Goal: Communication & Community: Answer question/provide support

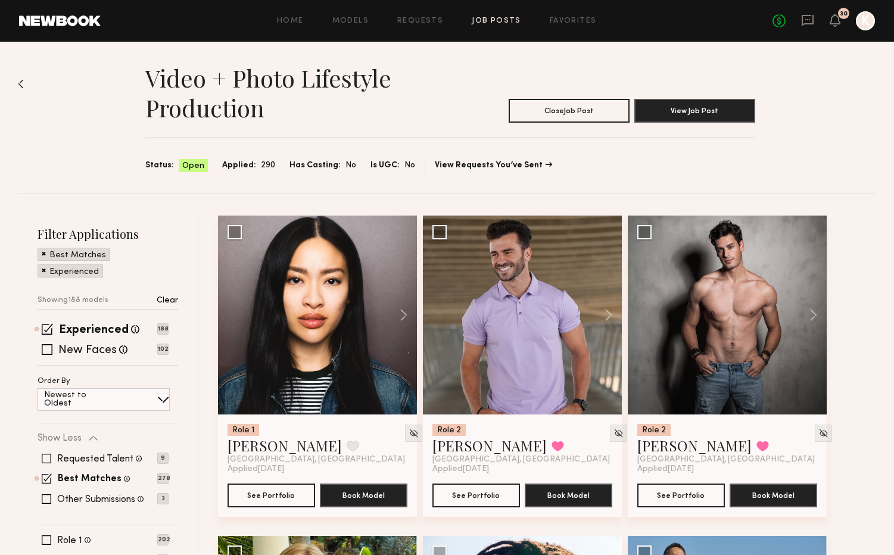
click at [799, 20] on div "No fees up to $5,000 30 K" at bounding box center [823, 20] width 102 height 19
click at [812, 21] on icon at bounding box center [807, 20] width 13 height 13
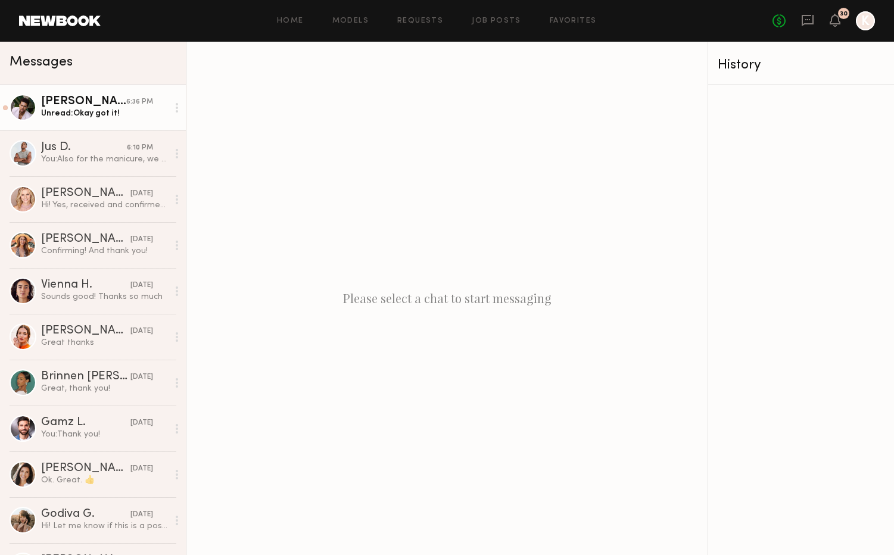
click at [99, 114] on div "Unread: Okay got it!" at bounding box center [104, 113] width 127 height 11
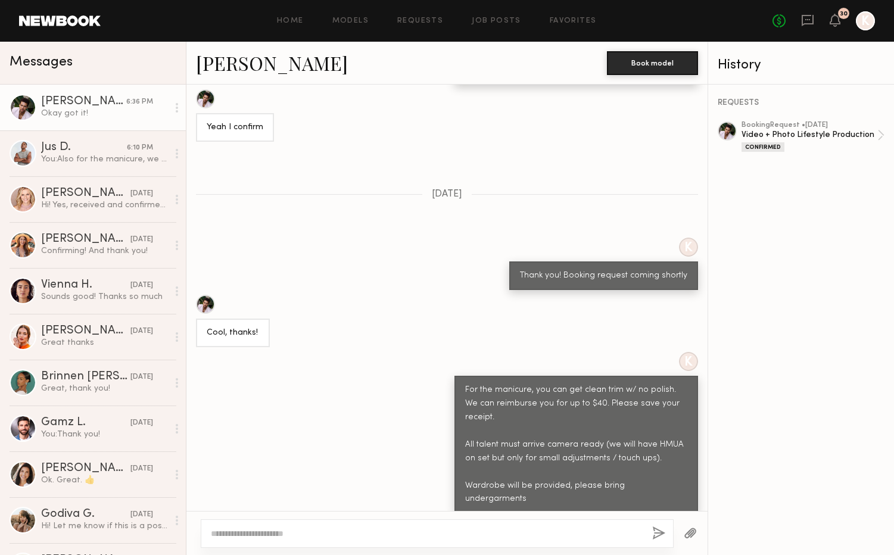
scroll to position [786, 0]
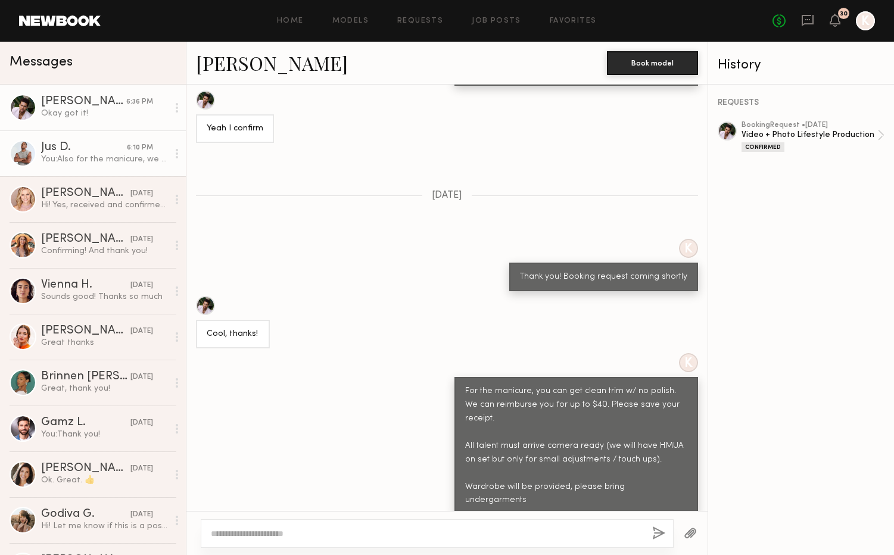
click at [82, 150] on div "Jus D." at bounding box center [84, 148] width 86 height 12
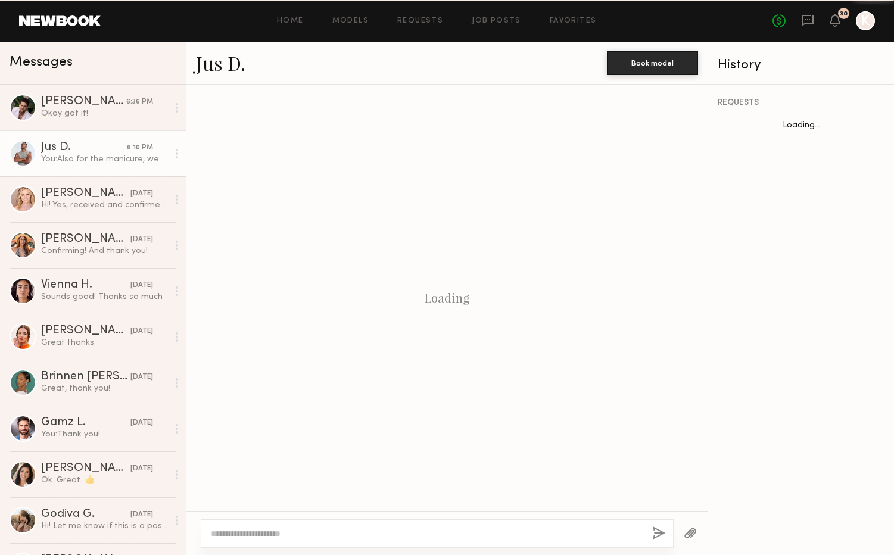
scroll to position [408, 0]
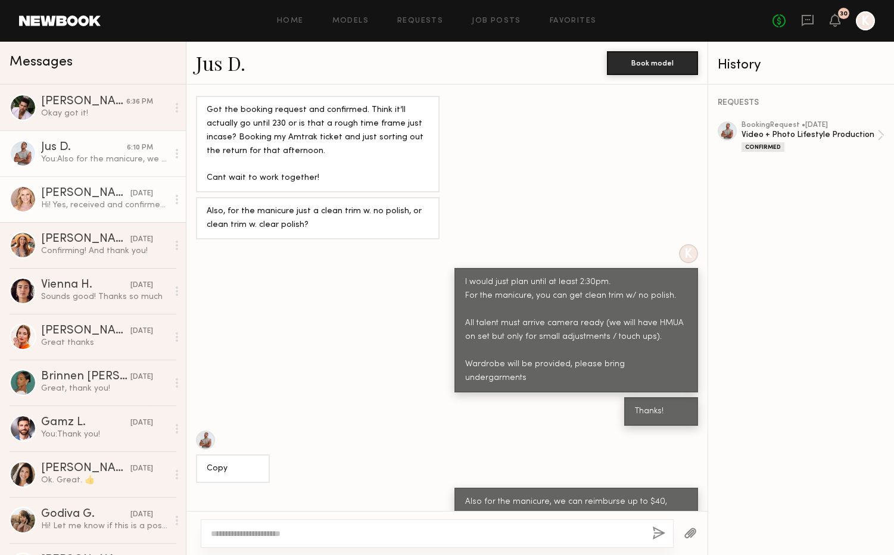
click at [89, 204] on div "Hi! Yes, received and confirmed. Yes, that sounds good regarding overtime. Than…" at bounding box center [104, 205] width 127 height 11
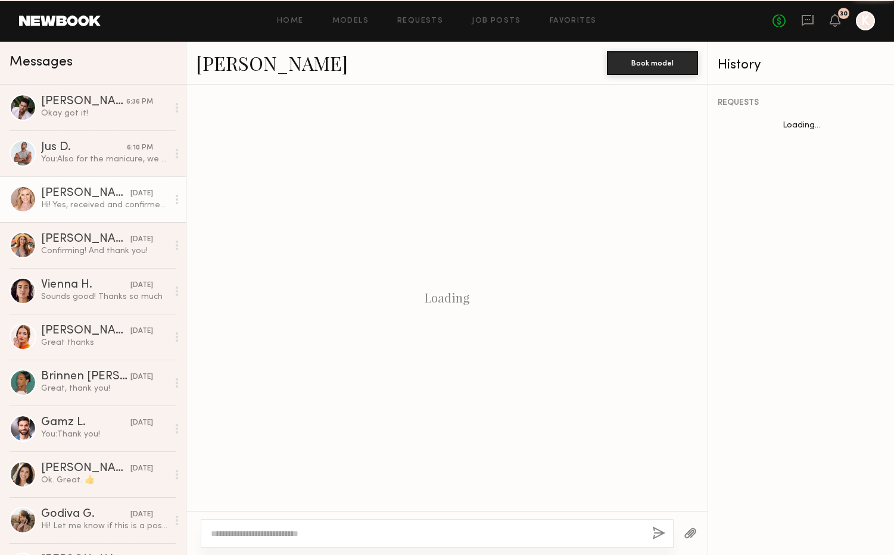
scroll to position [1072, 0]
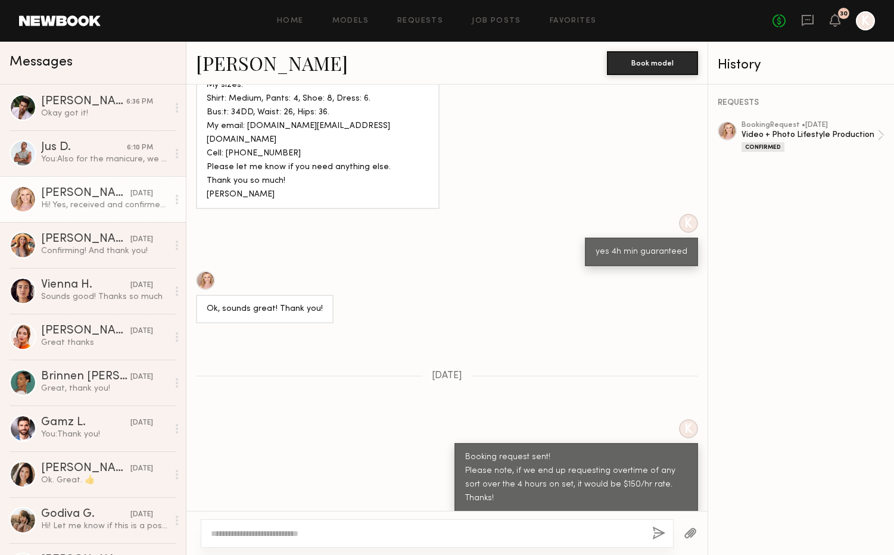
click at [298, 535] on textarea at bounding box center [427, 534] width 432 height 12
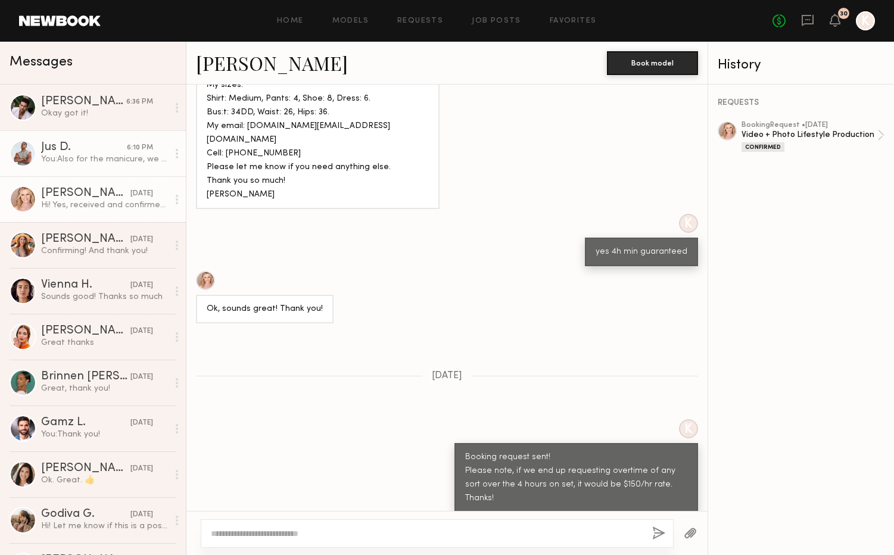
click at [105, 149] on div "Jus D." at bounding box center [84, 148] width 86 height 12
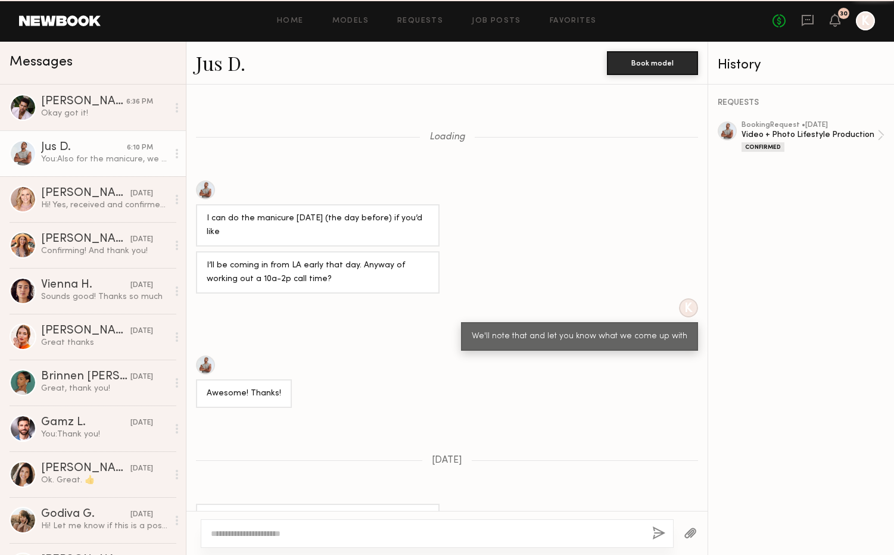
click at [105, 149] on div "Jus D." at bounding box center [84, 148] width 86 height 12
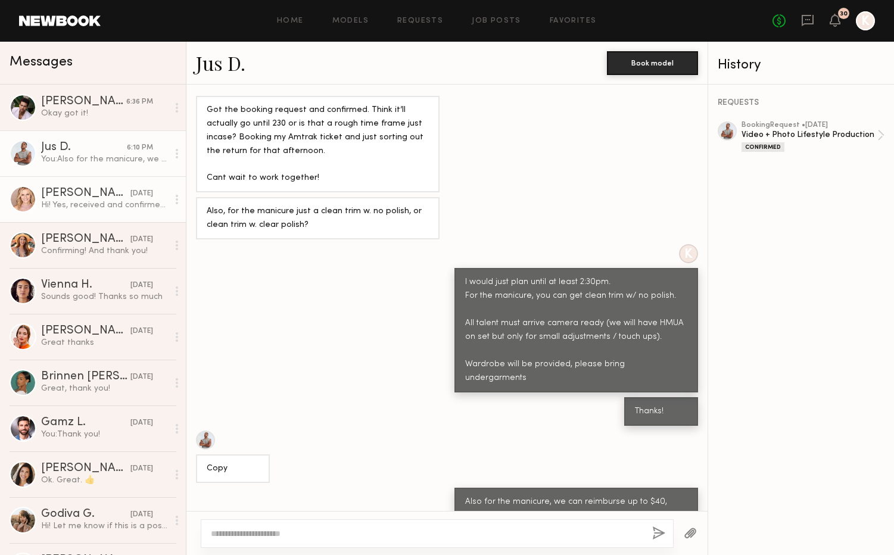
click at [98, 199] on div "[PERSON_NAME]" at bounding box center [85, 194] width 89 height 12
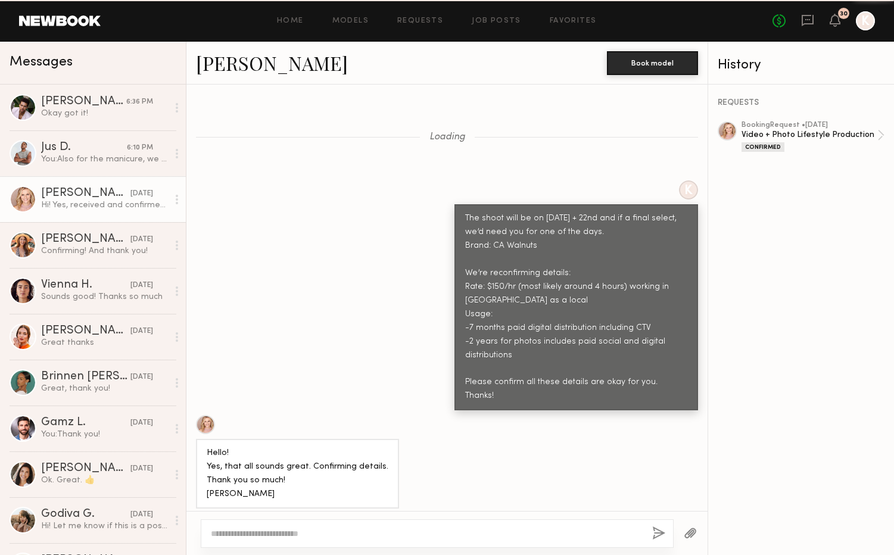
scroll to position [1072, 0]
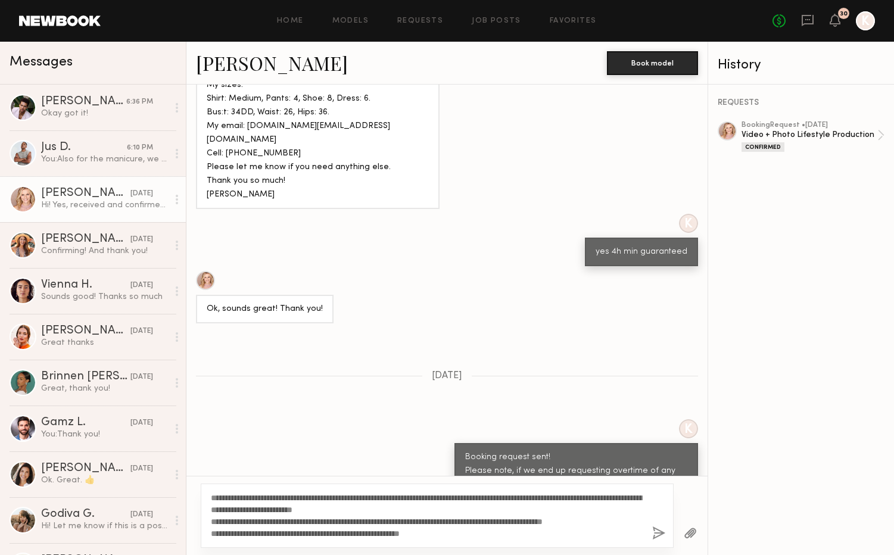
click at [238, 498] on textarea "**********" at bounding box center [427, 516] width 432 height 48
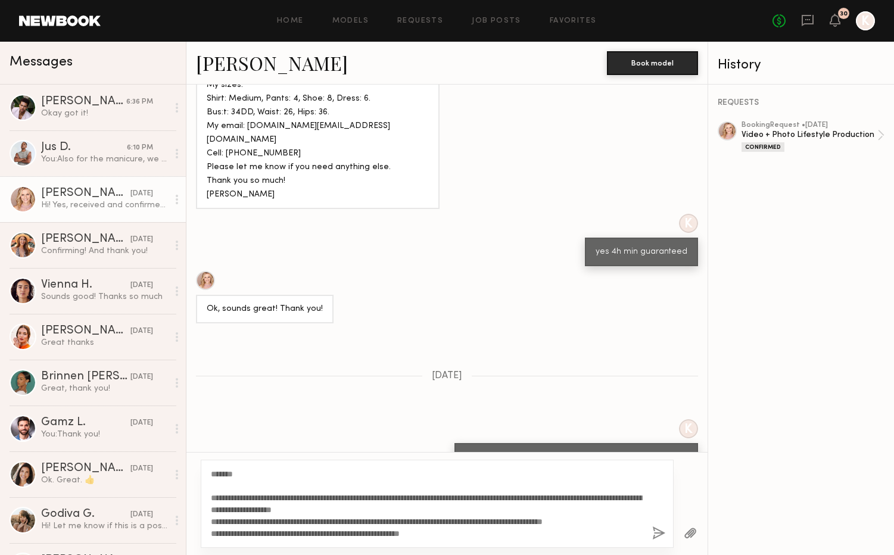
click at [255, 485] on textarea "**********" at bounding box center [427, 503] width 432 height 71
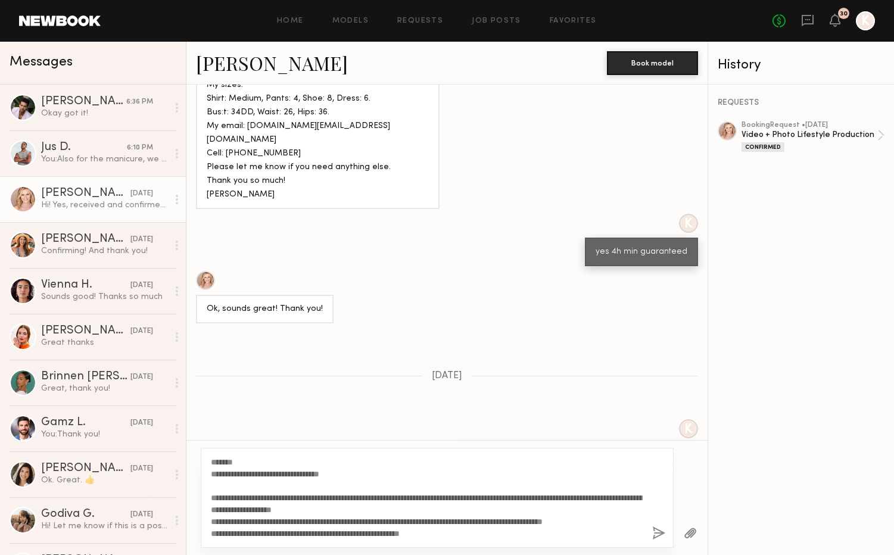
click at [448, 503] on textarea "**********" at bounding box center [427, 497] width 432 height 83
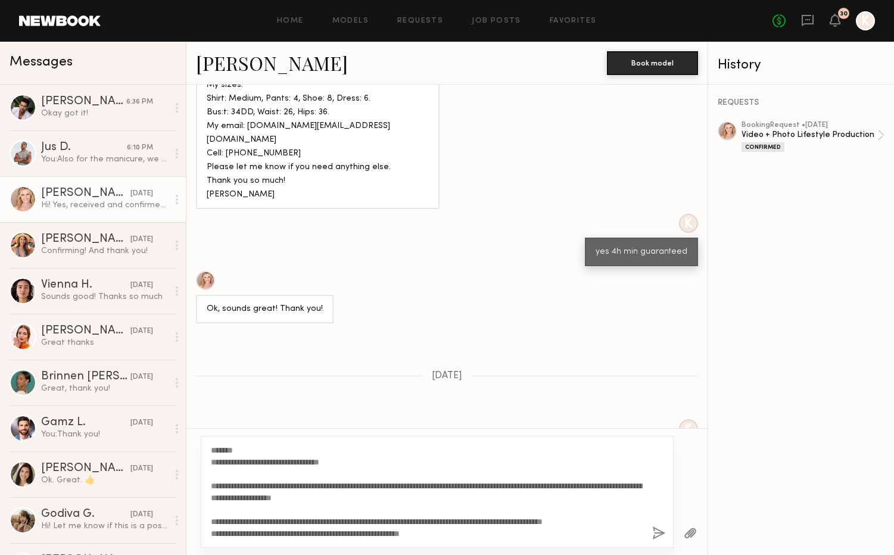
scroll to position [0, 0]
click at [212, 532] on textarea "**********" at bounding box center [427, 491] width 432 height 95
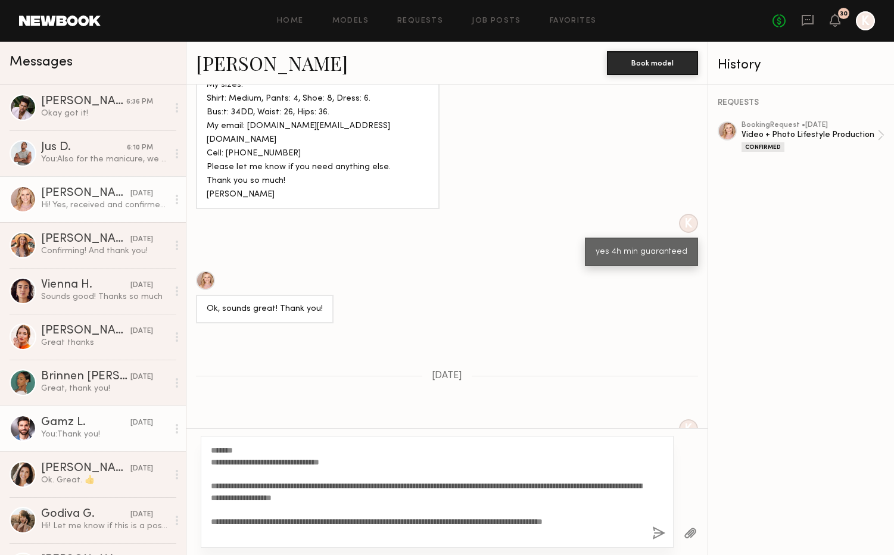
drag, startPoint x: 475, startPoint y: 535, endPoint x: 180, endPoint y: 443, distance: 308.2
click at [180, 443] on div "Messages [PERSON_NAME] 6:36 PM Okay got it! Jus D. 6:10 PM You: Also for the ma…" at bounding box center [447, 298] width 894 height 513
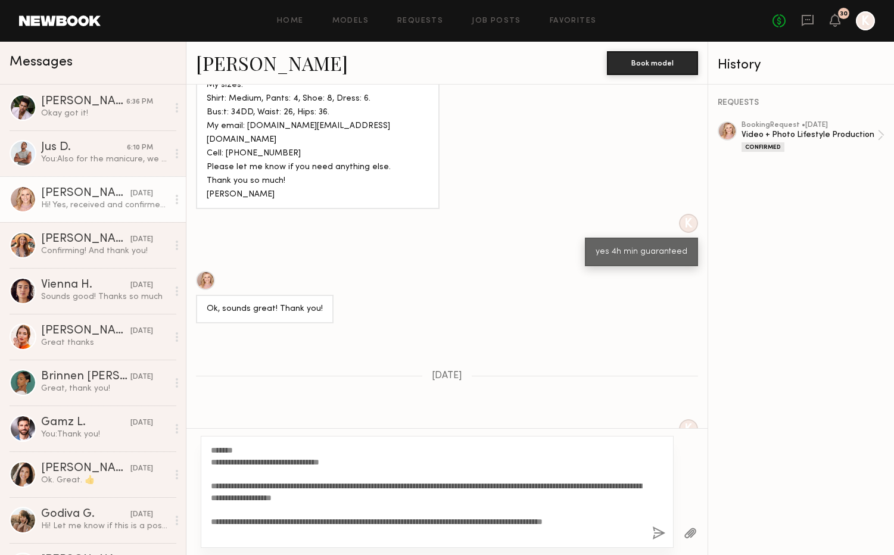
click at [251, 462] on textarea "**********" at bounding box center [427, 491] width 432 height 95
click at [350, 459] on textarea "**********" at bounding box center [427, 491] width 432 height 95
click at [209, 459] on div "**********" at bounding box center [437, 492] width 473 height 112
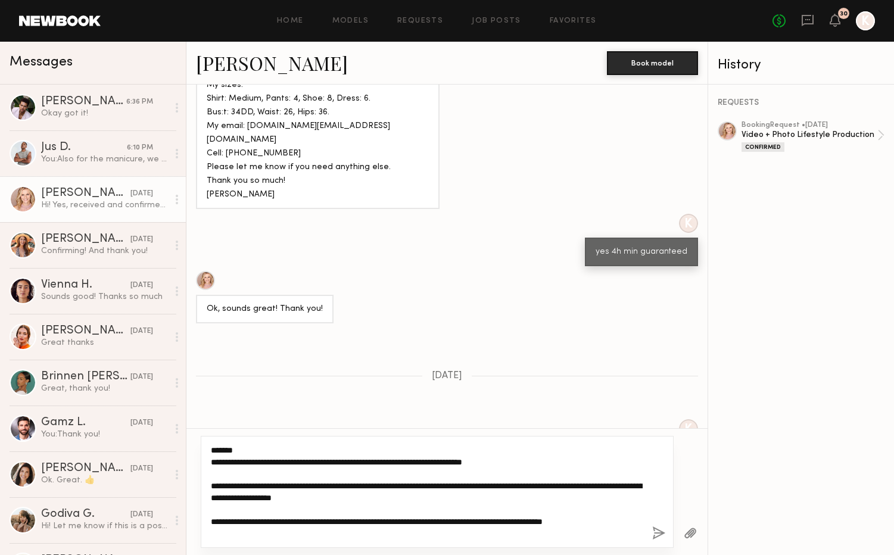
click at [212, 461] on textarea "**********" at bounding box center [427, 491] width 432 height 95
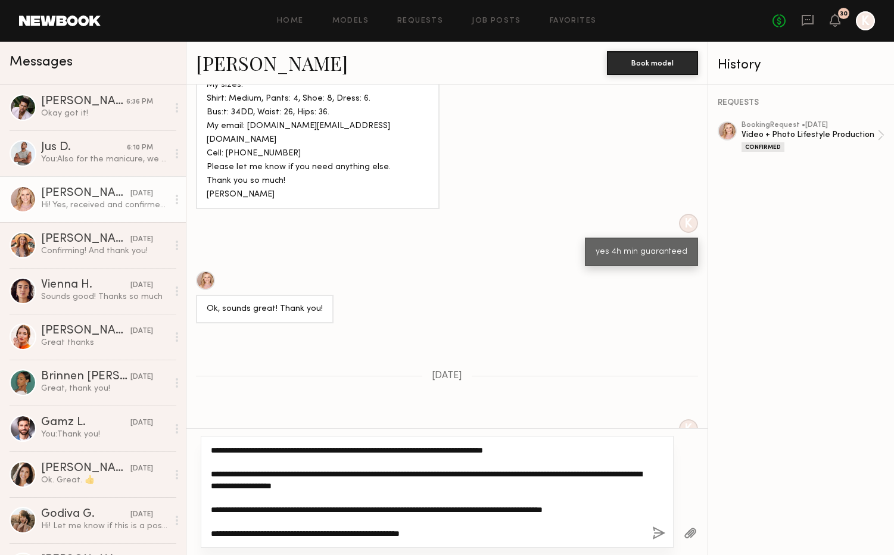
drag, startPoint x: 211, startPoint y: 448, endPoint x: 515, endPoint y: 594, distance: 337.7
click at [515, 554] on html "Home Models Requests Job Posts Favorites Sign Out No fees up to $5,000 30 K Mes…" at bounding box center [447, 277] width 894 height 555
type textarea "**********"
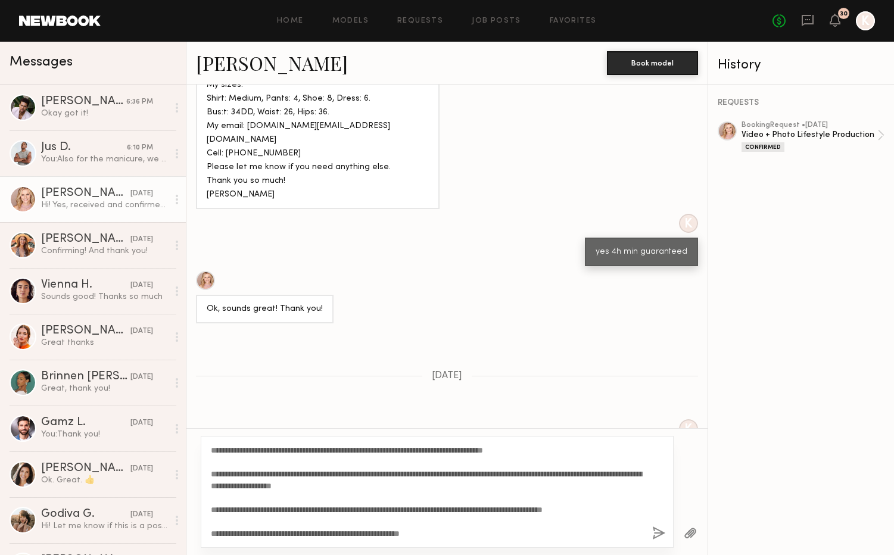
click at [655, 531] on button "button" at bounding box center [658, 533] width 13 height 15
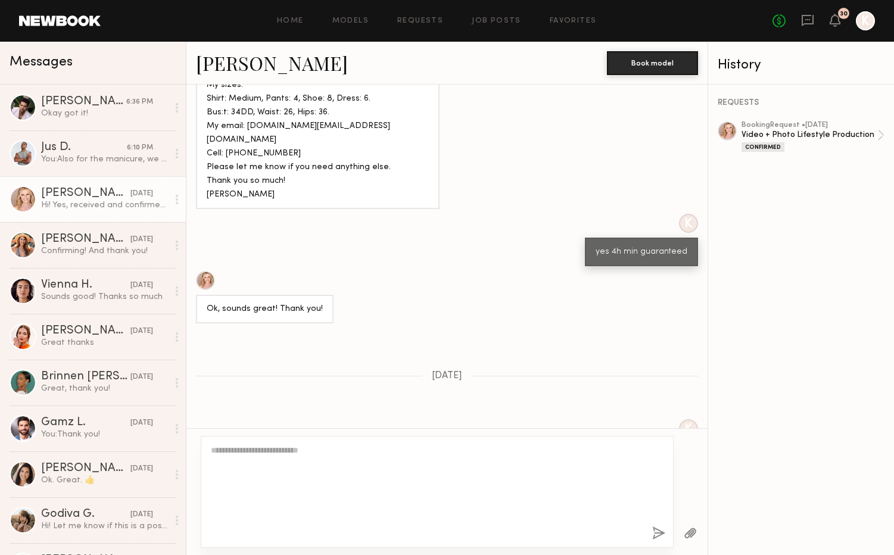
scroll to position [1455, 0]
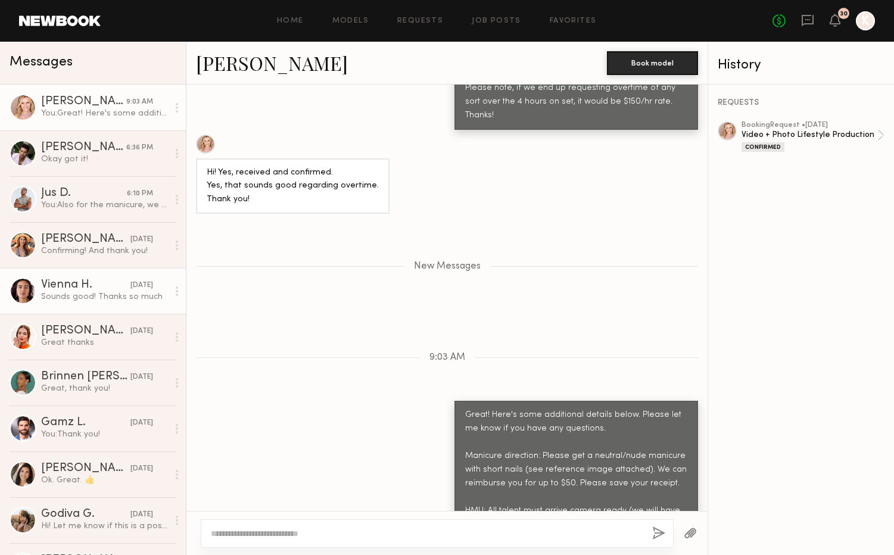
click at [91, 294] on div "Sounds good! Thanks so much" at bounding box center [104, 296] width 127 height 11
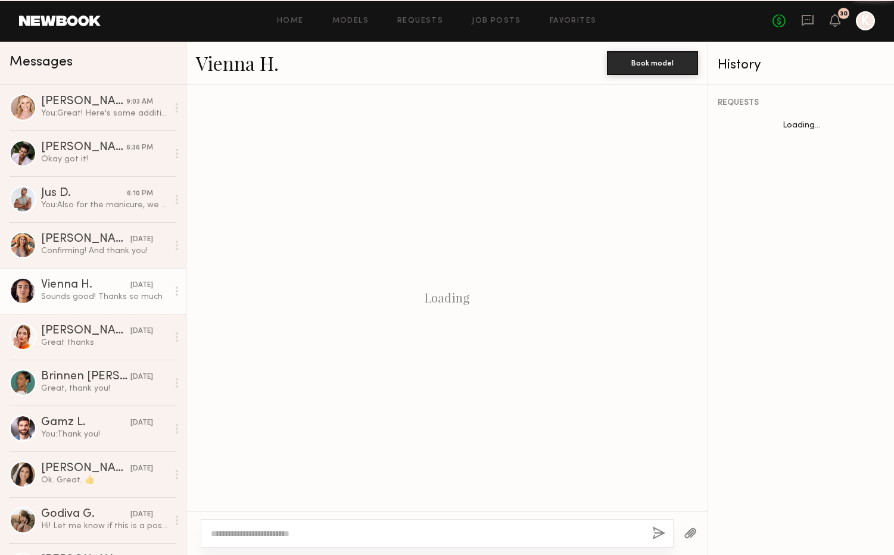
scroll to position [1189, 0]
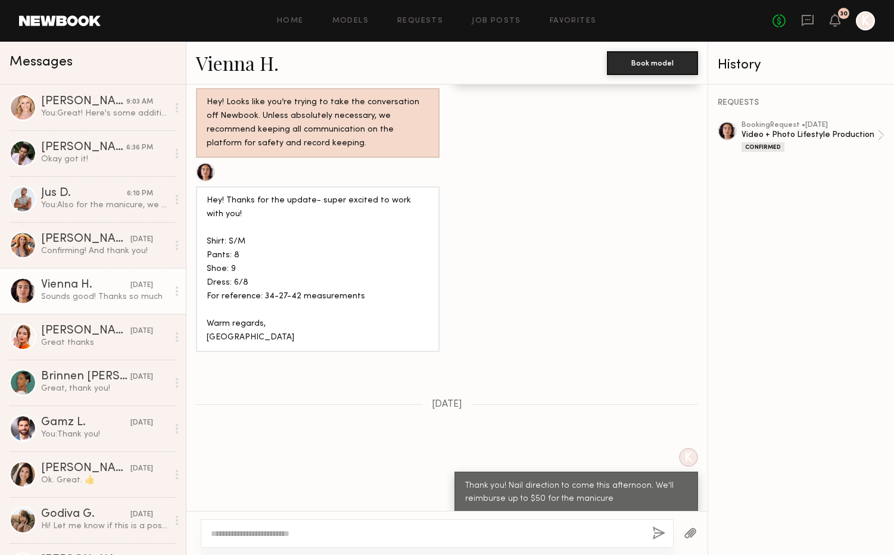
click at [296, 522] on div at bounding box center [437, 533] width 473 height 29
click at [294, 528] on textarea at bounding box center [427, 534] width 432 height 12
paste textarea "**********"
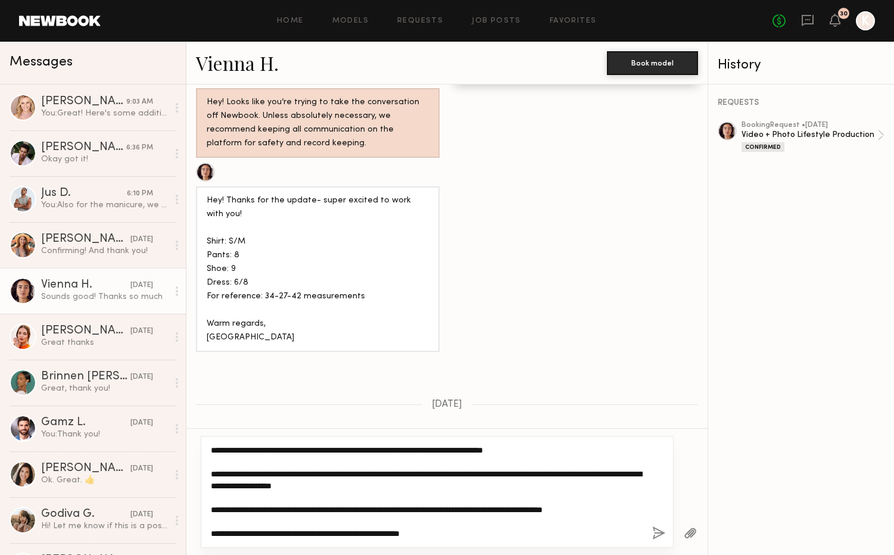
drag, startPoint x: 238, startPoint y: 452, endPoint x: 201, endPoint y: 451, distance: 36.3
click at [201, 451] on div "**********" at bounding box center [437, 492] width 473 height 112
type textarea "**********"
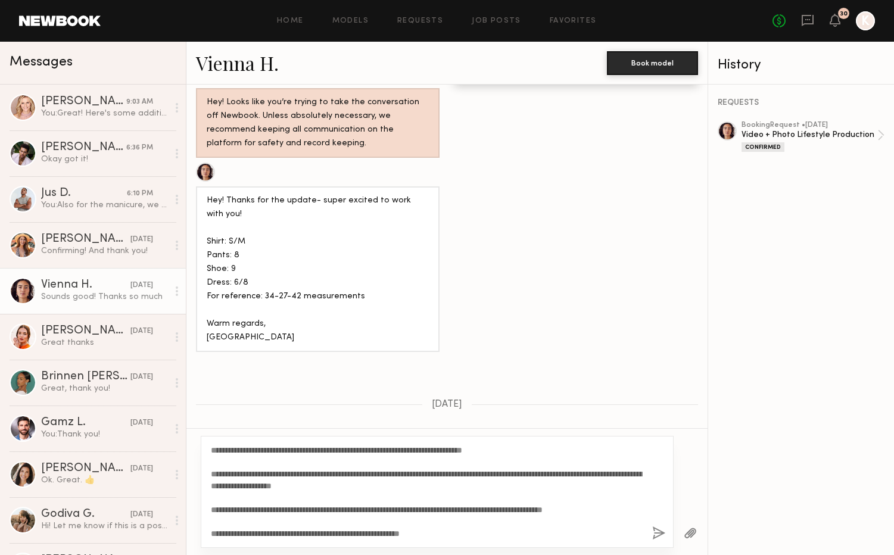
click at [656, 532] on button "button" at bounding box center [658, 533] width 13 height 15
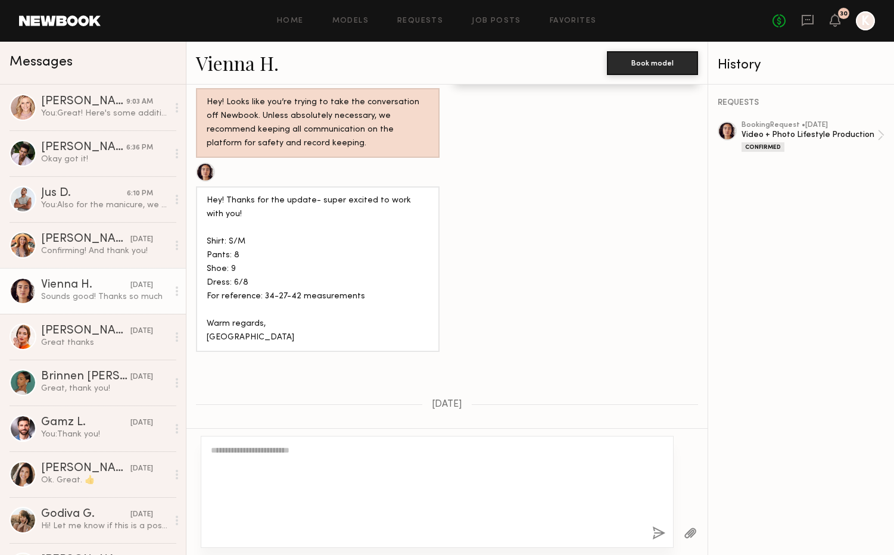
scroll to position [1572, 0]
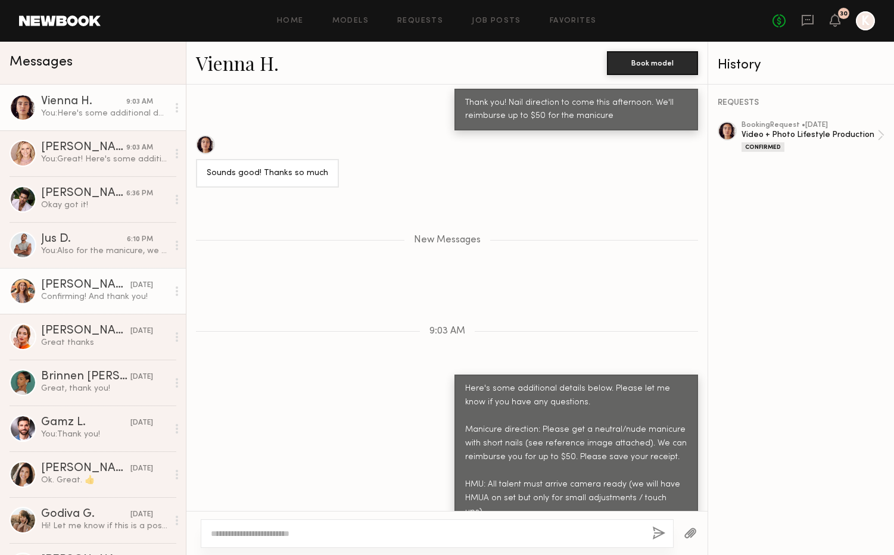
click at [67, 283] on div "[PERSON_NAME]" at bounding box center [85, 285] width 89 height 12
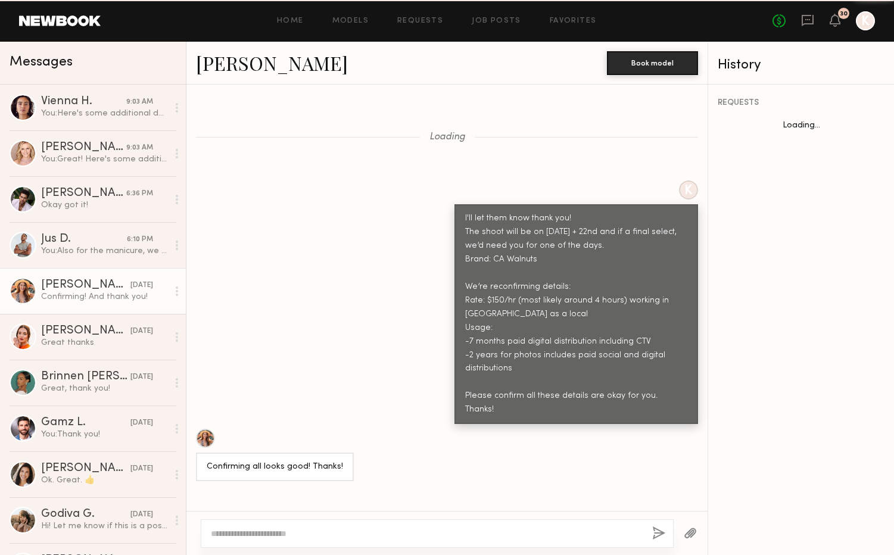
scroll to position [959, 0]
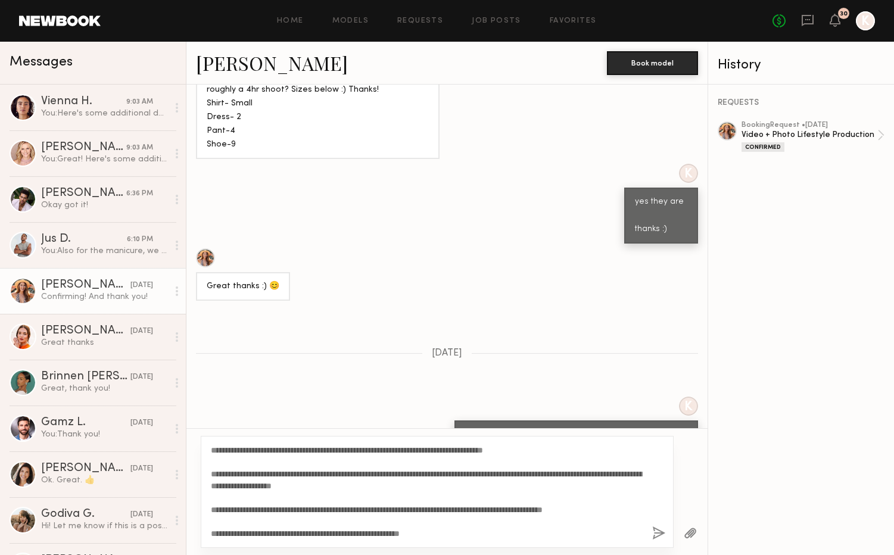
type textarea "**********"
click at [659, 530] on button "button" at bounding box center [658, 533] width 13 height 15
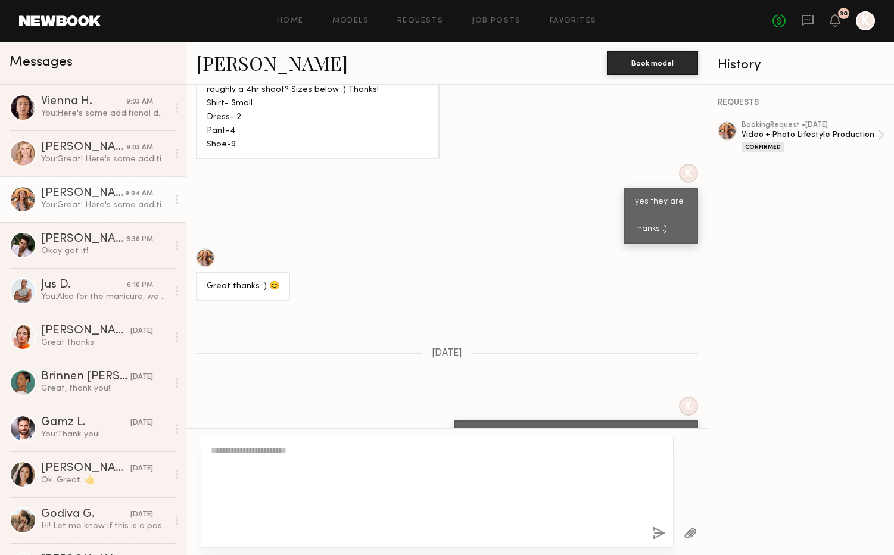
scroll to position [1342, 0]
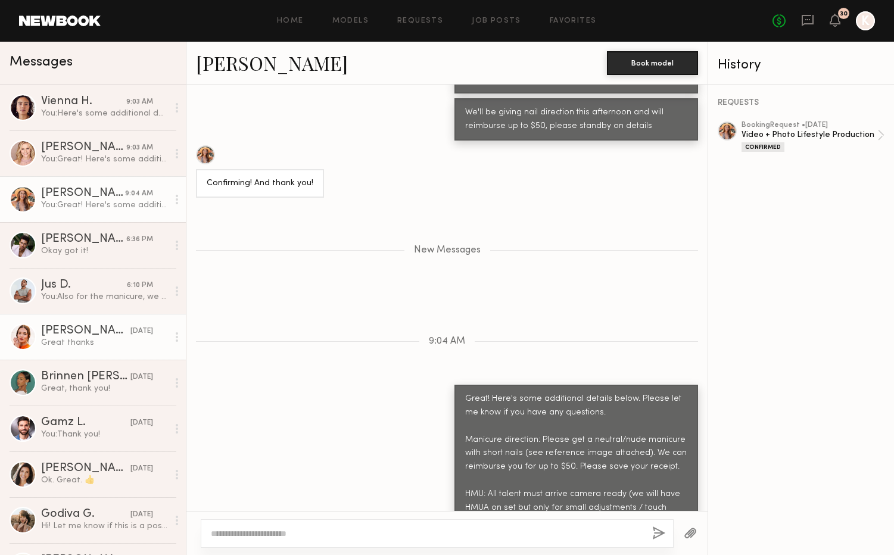
click at [61, 336] on div "[PERSON_NAME]" at bounding box center [85, 331] width 89 height 12
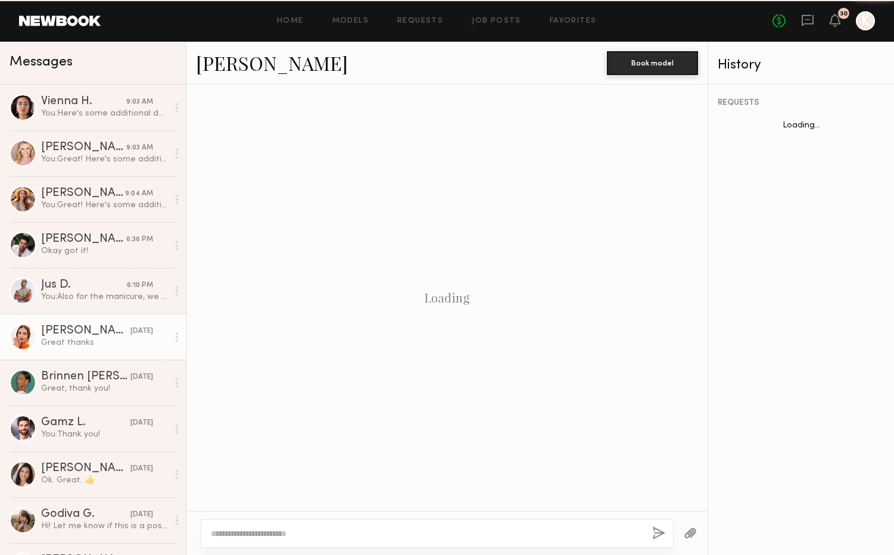
scroll to position [1115, 0]
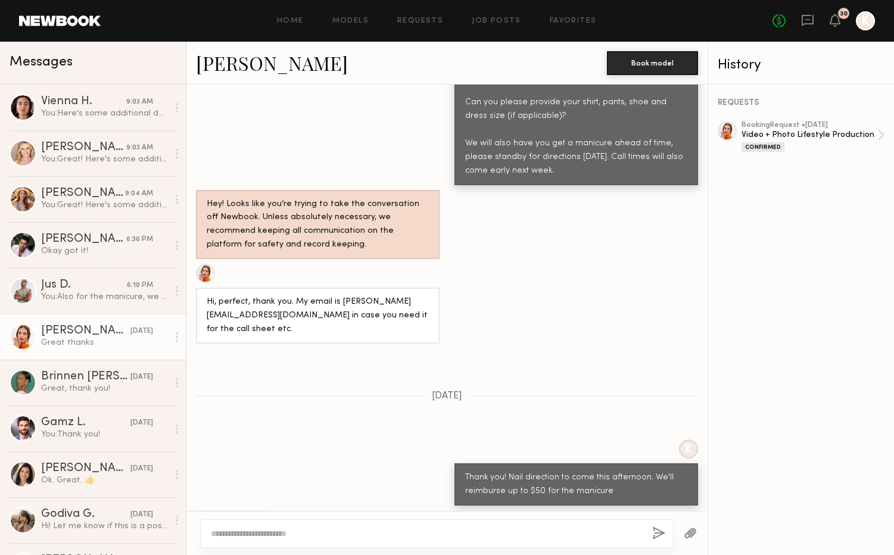
click at [298, 528] on textarea at bounding box center [427, 534] width 432 height 12
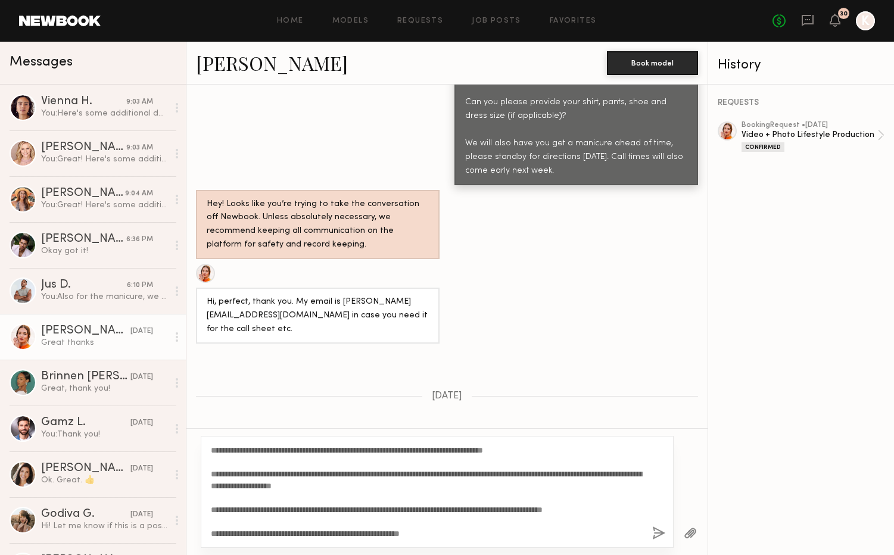
drag, startPoint x: 238, startPoint y: 450, endPoint x: 203, endPoint y: 448, distance: 35.2
click at [203, 448] on div "**********" at bounding box center [437, 492] width 473 height 112
type textarea "**********"
click at [652, 535] on button "button" at bounding box center [658, 533] width 13 height 15
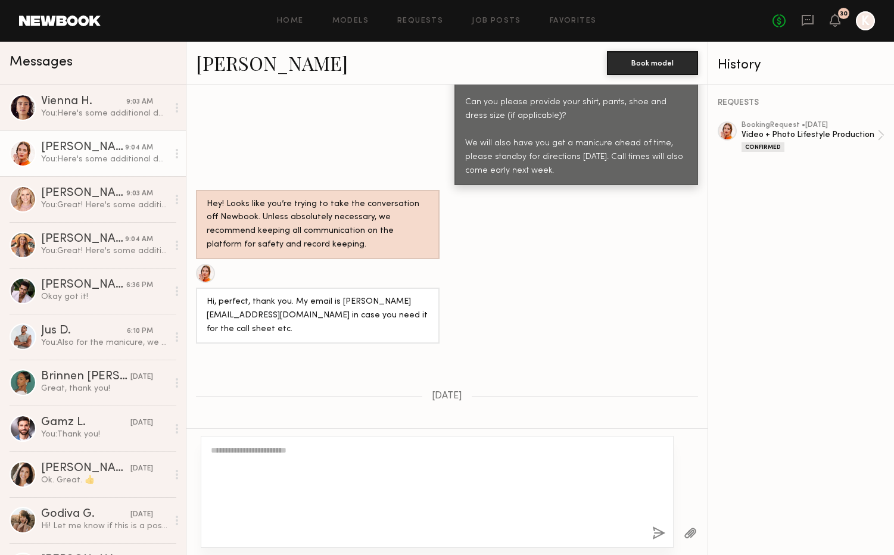
scroll to position [1498, 0]
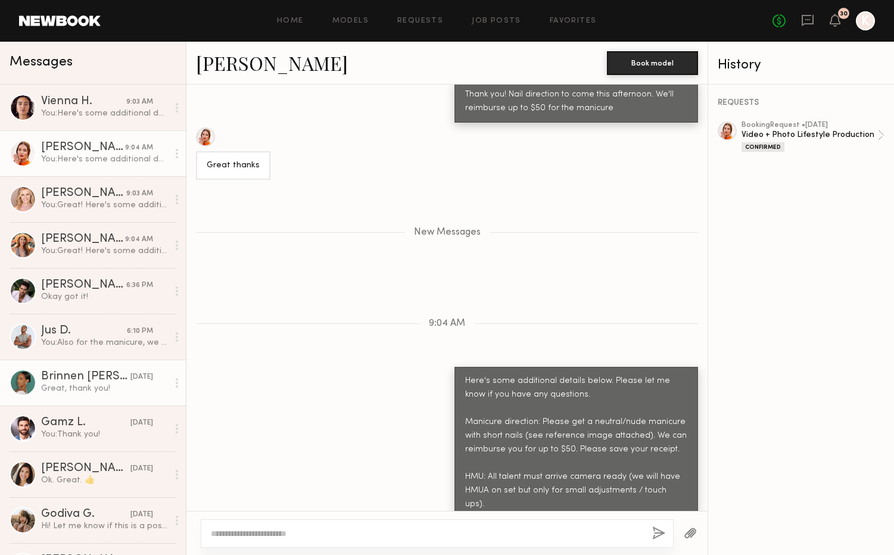
click at [67, 388] on div "Great, thank you!" at bounding box center [104, 388] width 127 height 11
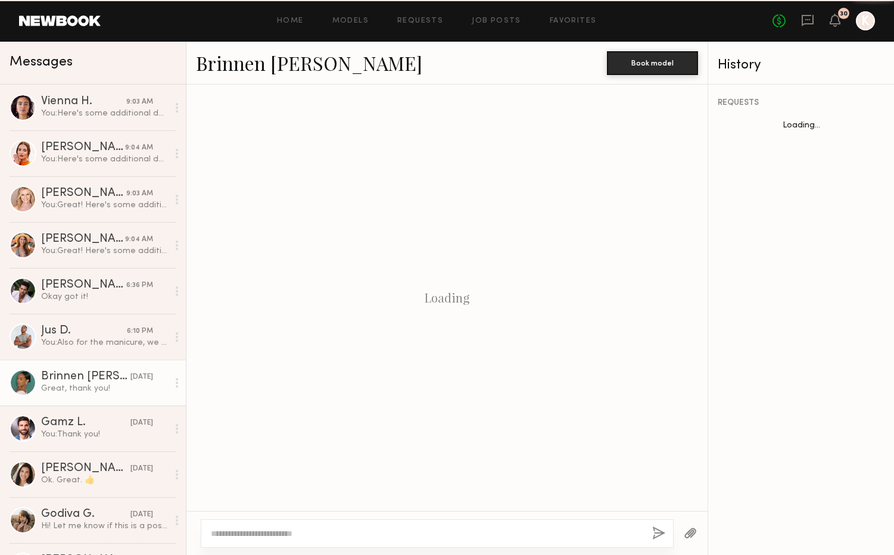
scroll to position [868, 0]
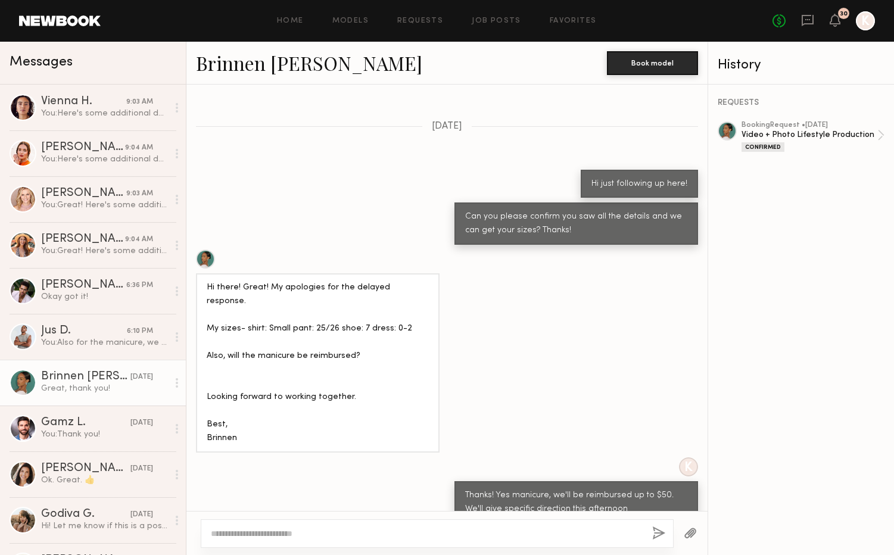
click at [266, 530] on textarea at bounding box center [427, 534] width 432 height 12
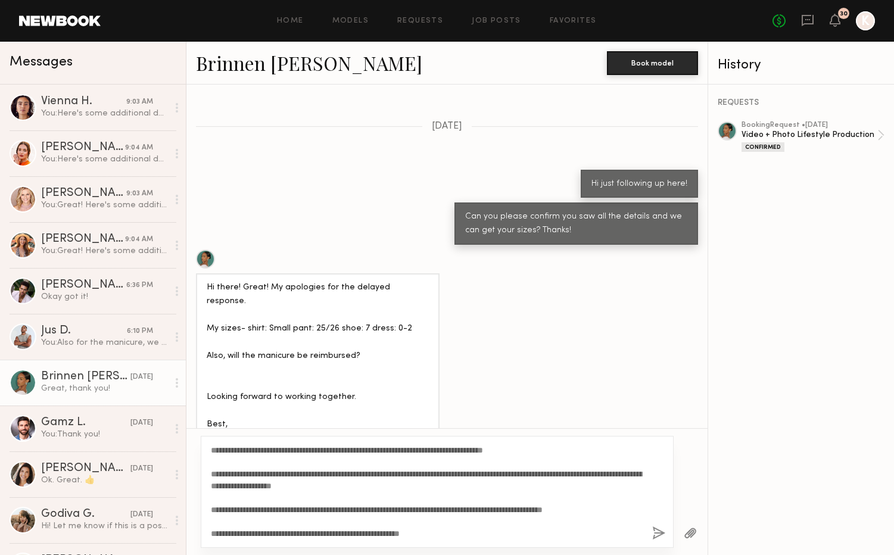
drag, startPoint x: 238, startPoint y: 451, endPoint x: 206, endPoint y: 453, distance: 31.7
click at [206, 453] on div "**********" at bounding box center [437, 492] width 473 height 112
type textarea "**********"
click at [658, 534] on button "button" at bounding box center [658, 533] width 13 height 15
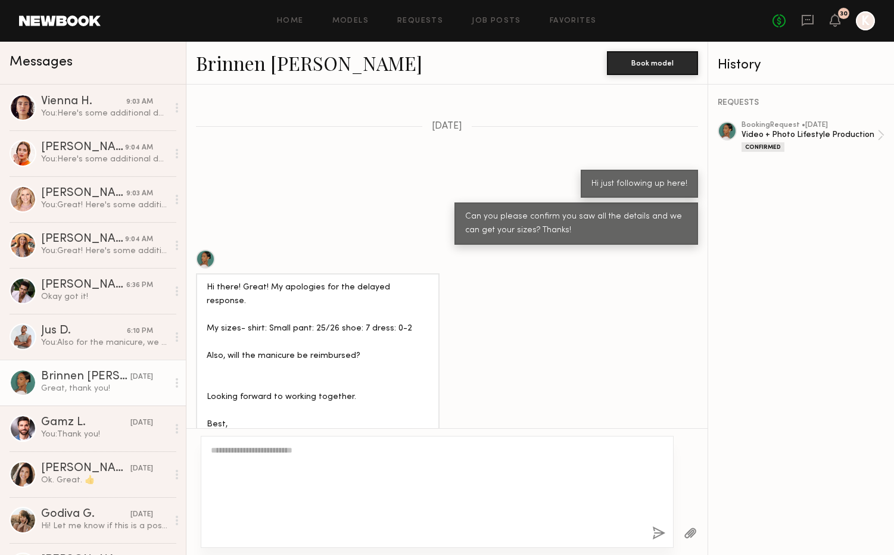
scroll to position [1251, 0]
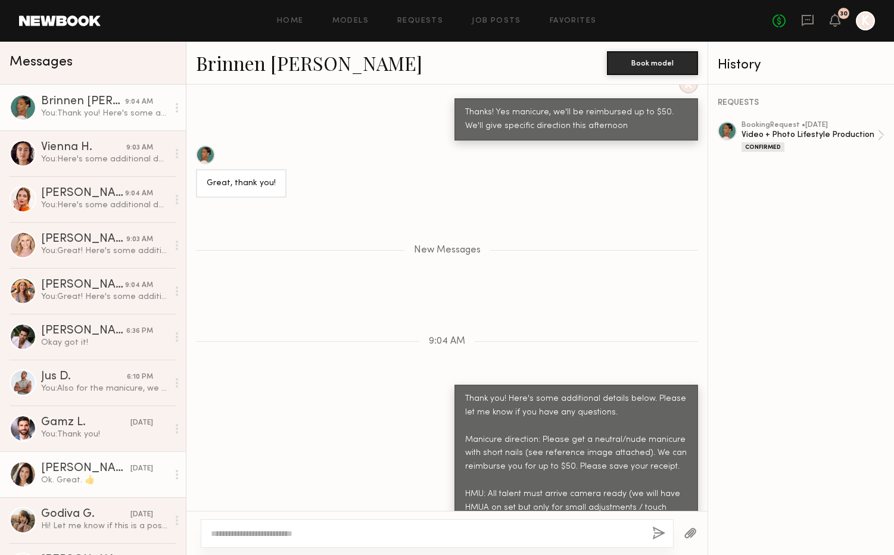
click at [57, 475] on div "Ok. Great. 👍" at bounding box center [104, 480] width 127 height 11
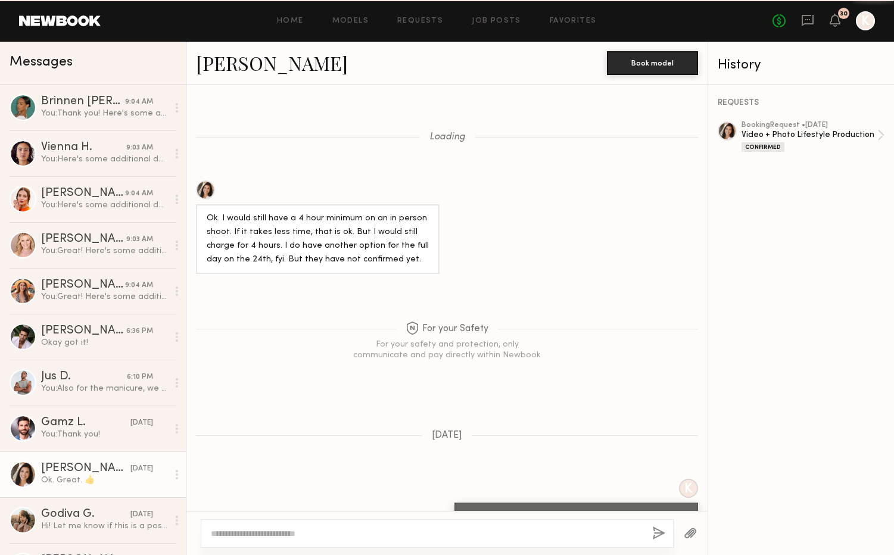
scroll to position [830, 0]
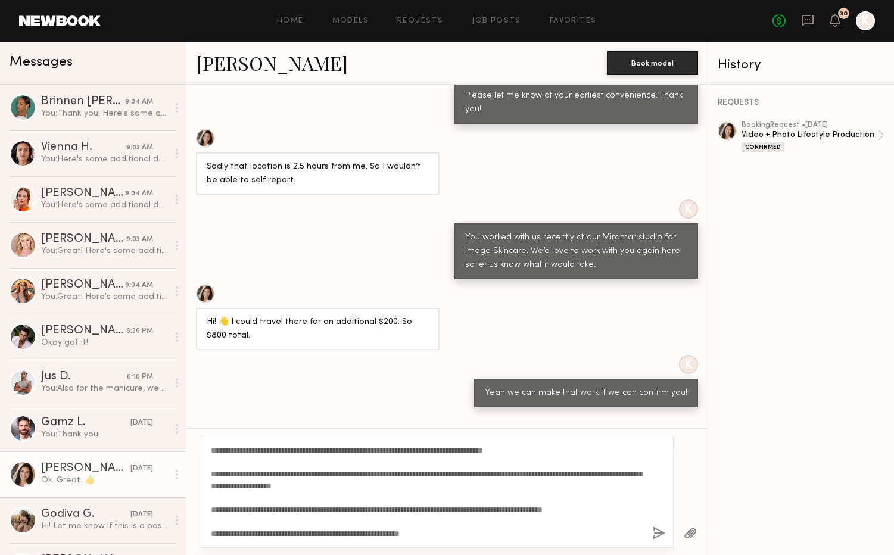
type textarea "**********"
click at [653, 532] on button "button" at bounding box center [658, 533] width 13 height 15
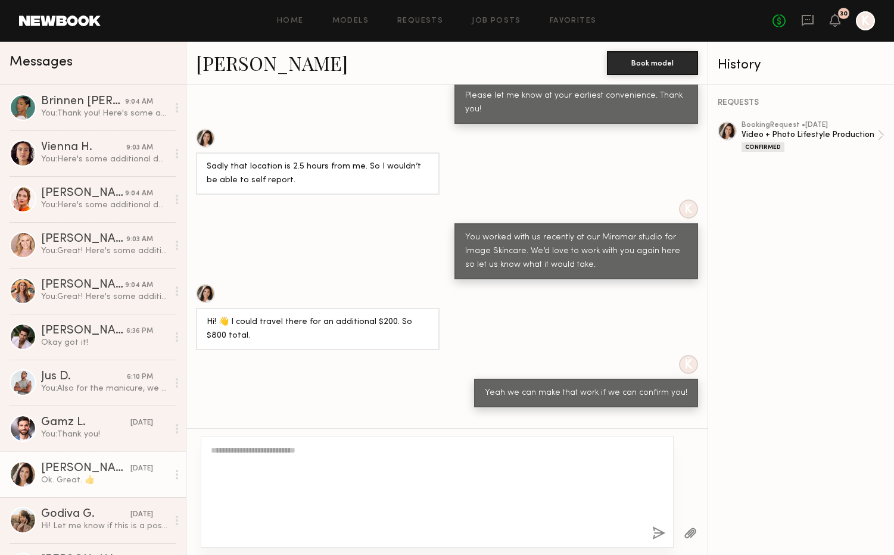
scroll to position [1212, 0]
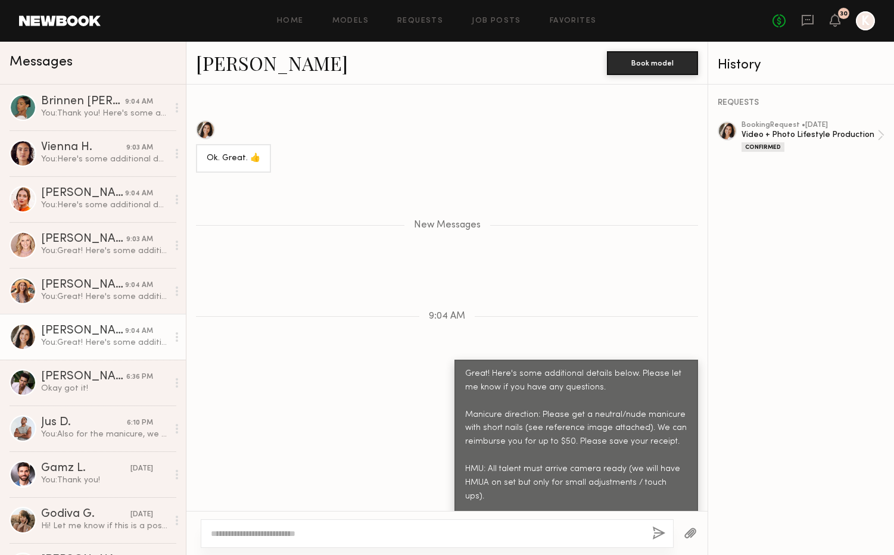
click at [682, 532] on div at bounding box center [691, 533] width 34 height 29
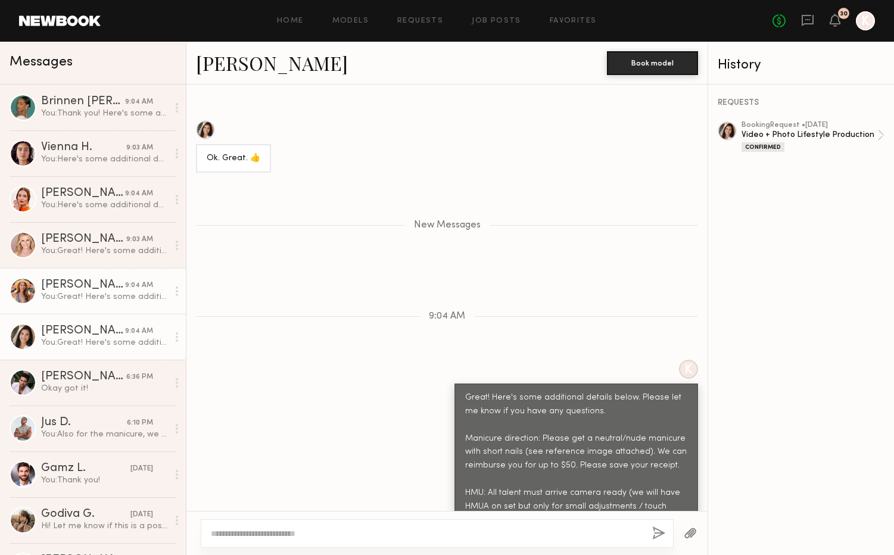
scroll to position [1478, 0]
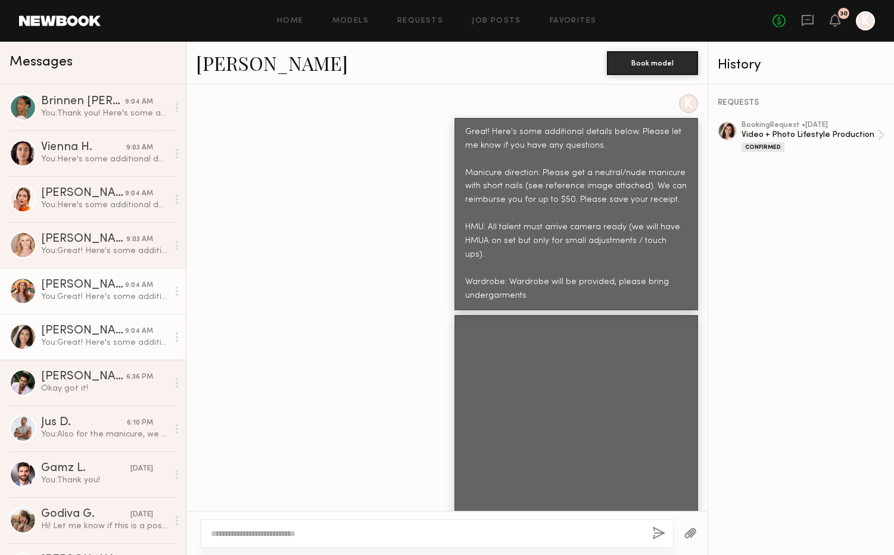
click at [73, 302] on div "You: Great! Here's some additional details below. Please let me know if you hav…" at bounding box center [104, 296] width 127 height 11
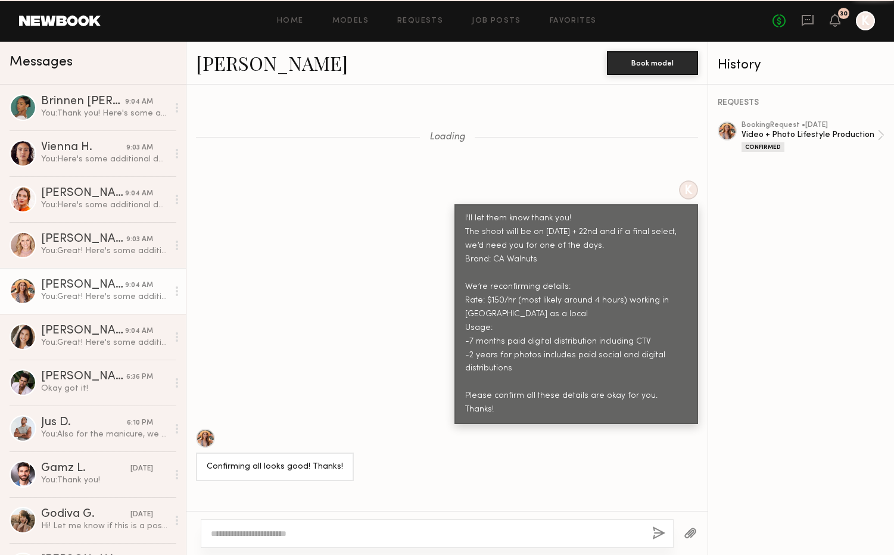
scroll to position [1251, 0]
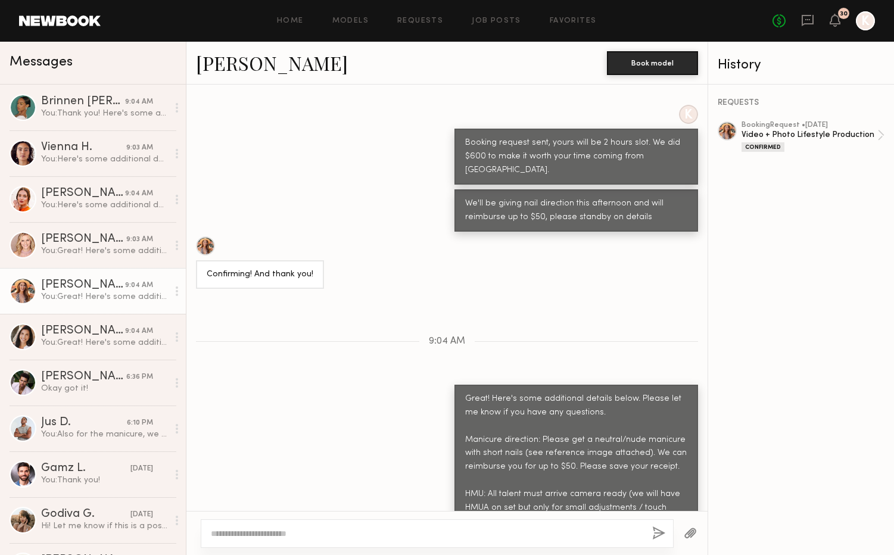
click at [689, 532] on button "button" at bounding box center [690, 533] width 13 height 15
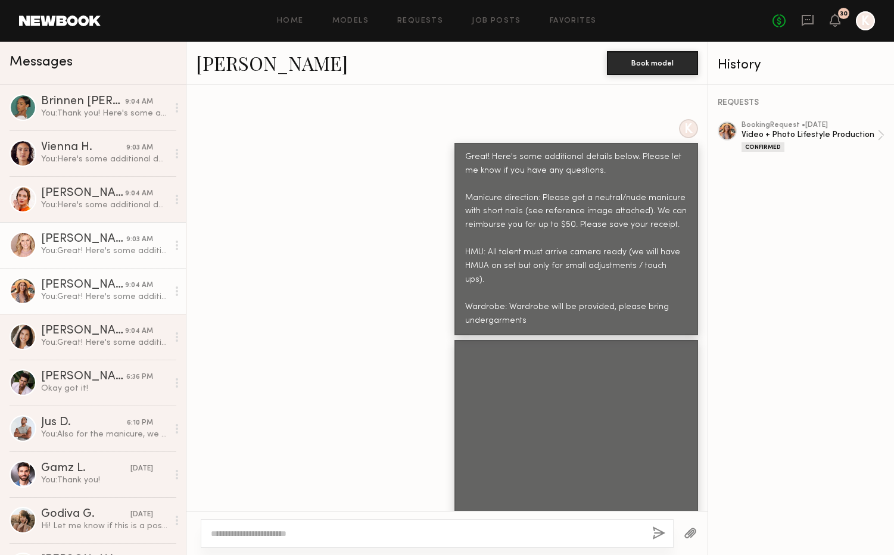
click at [76, 242] on div "[PERSON_NAME]" at bounding box center [83, 239] width 85 height 12
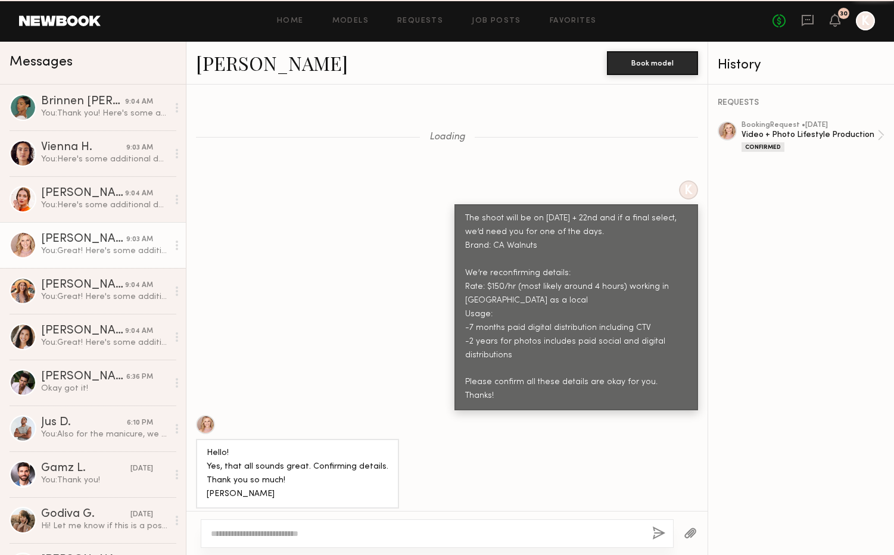
scroll to position [1364, 0]
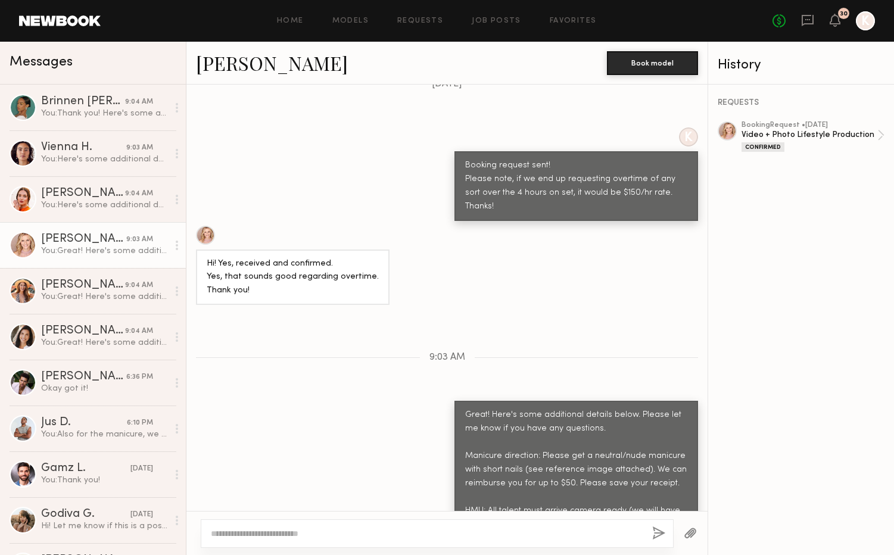
click at [691, 531] on button "button" at bounding box center [690, 533] width 13 height 15
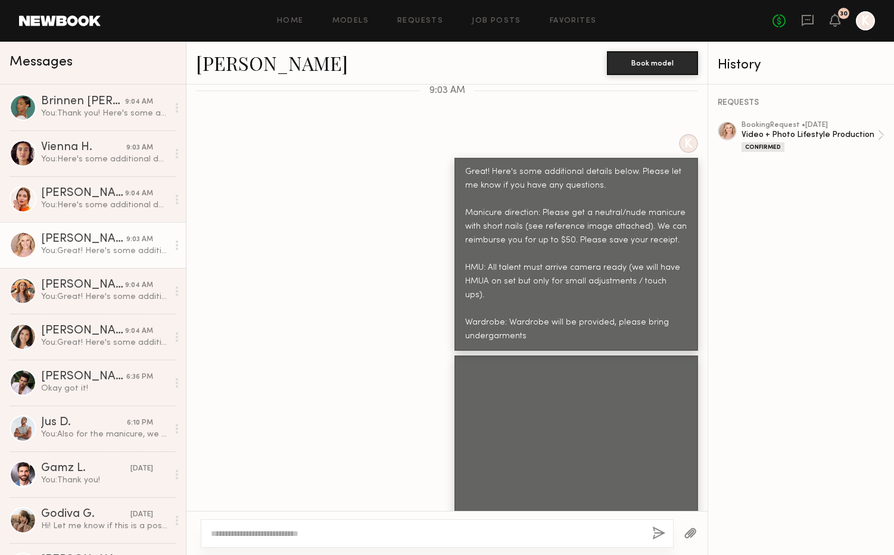
scroll to position [1629, 0]
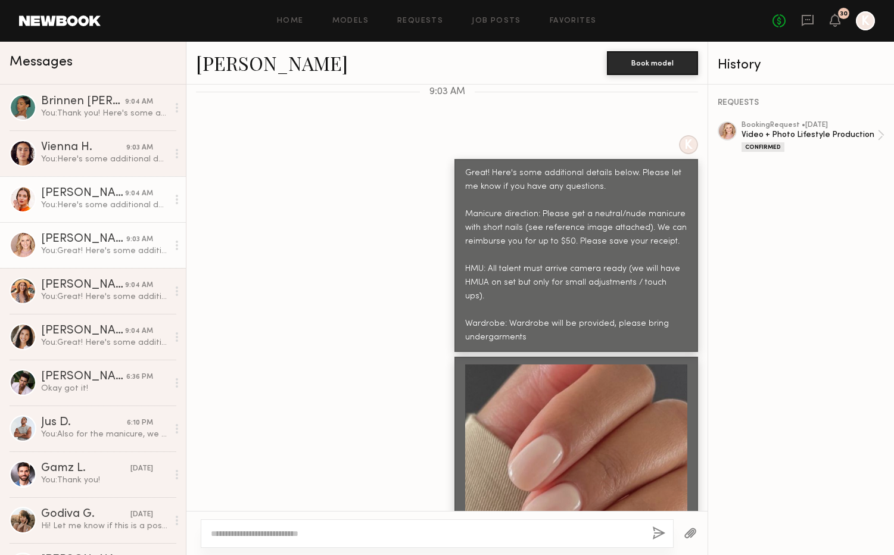
click at [66, 196] on div "[PERSON_NAME]" at bounding box center [83, 194] width 84 height 12
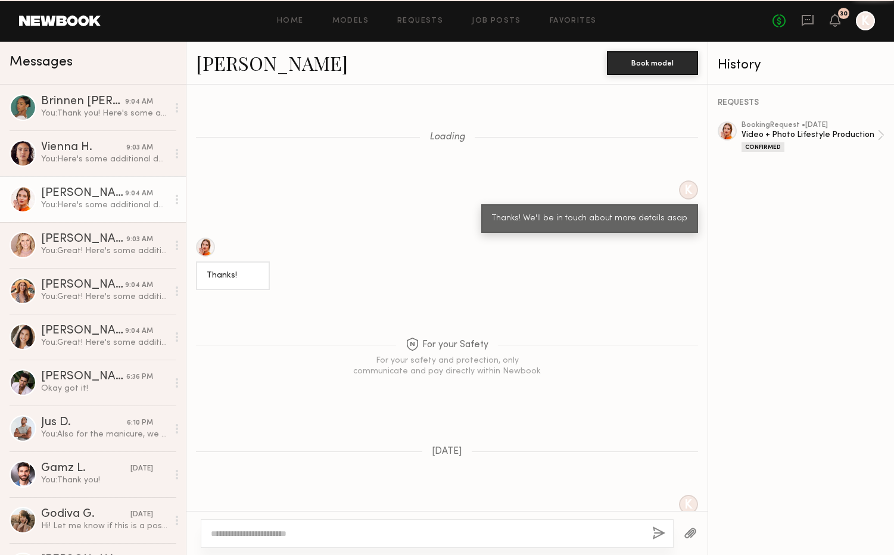
scroll to position [1407, 0]
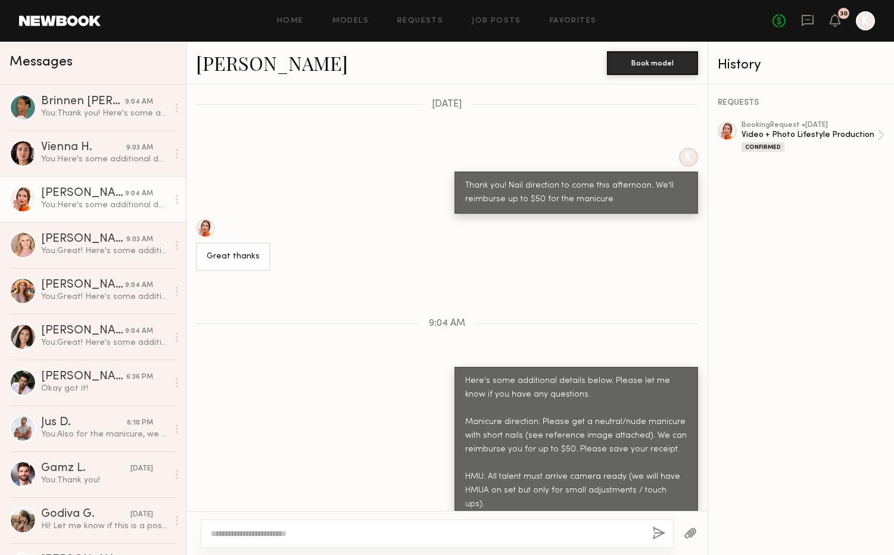
click at [696, 538] on button "button" at bounding box center [690, 533] width 13 height 15
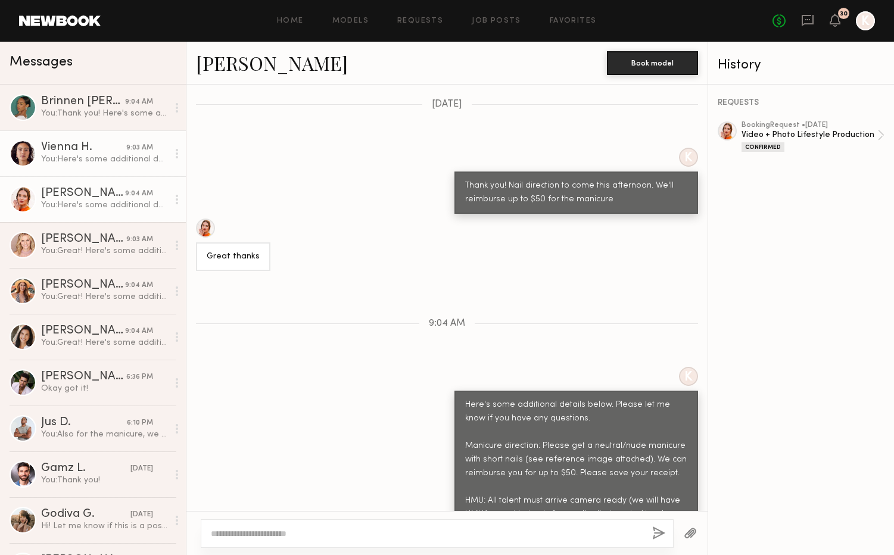
scroll to position [1672, 0]
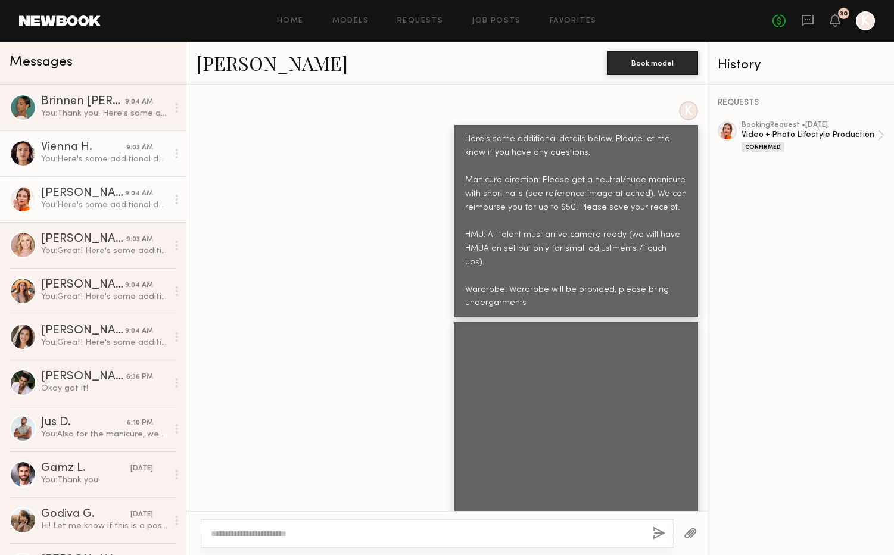
click at [57, 148] on div "Vienna H." at bounding box center [83, 148] width 85 height 12
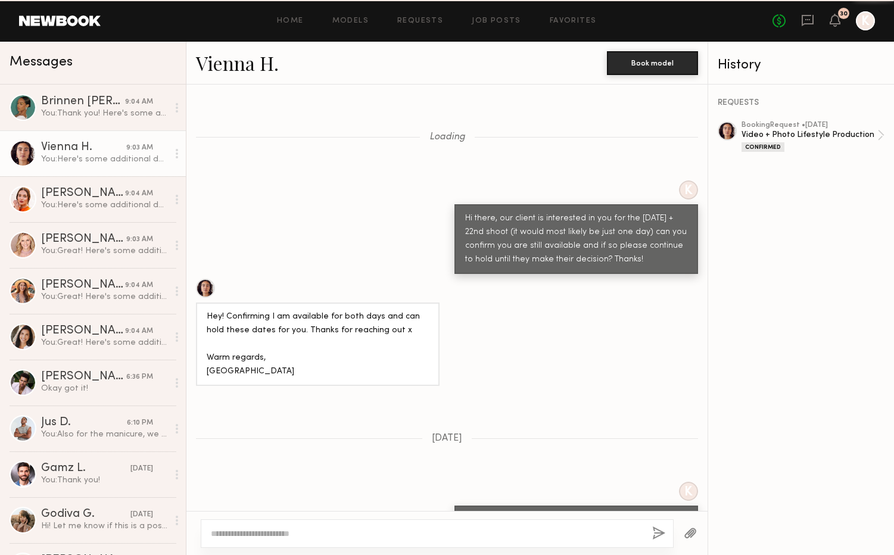
scroll to position [1481, 0]
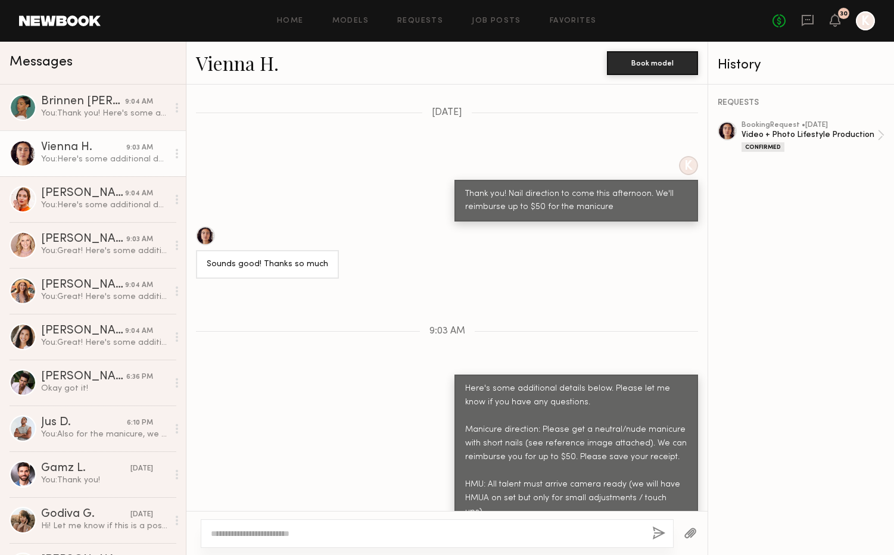
click at [689, 541] on div at bounding box center [691, 533] width 34 height 29
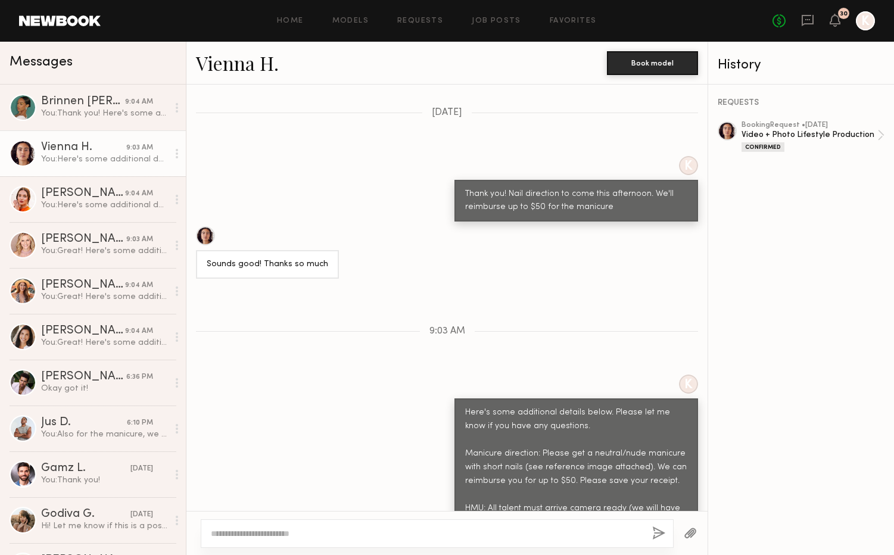
scroll to position [1747, 0]
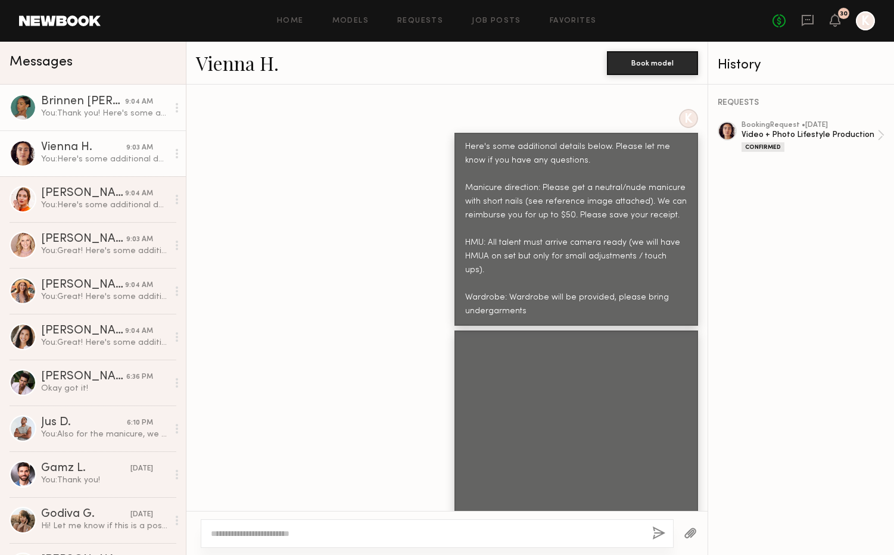
click at [59, 95] on link "Brinnen [PERSON_NAME] 9:04 AM You: Thank you! Here's some additional details be…" at bounding box center [93, 108] width 186 height 46
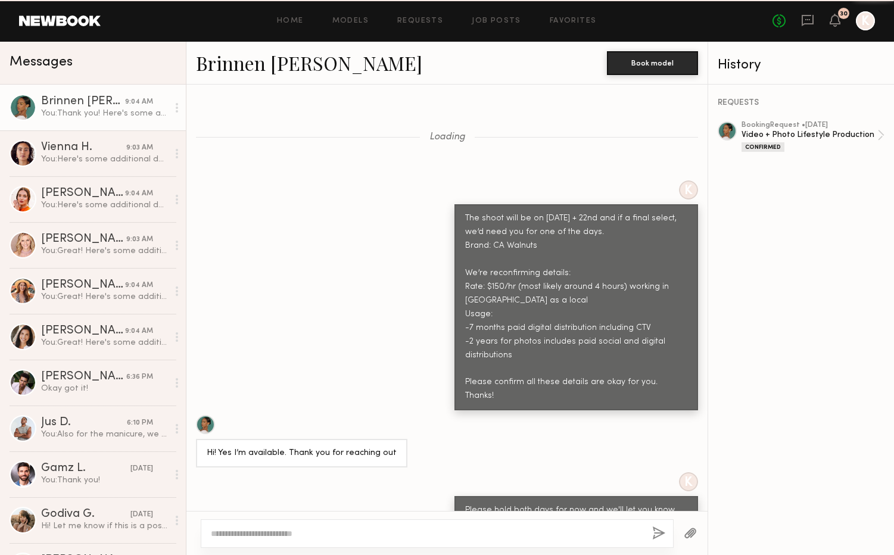
scroll to position [1159, 0]
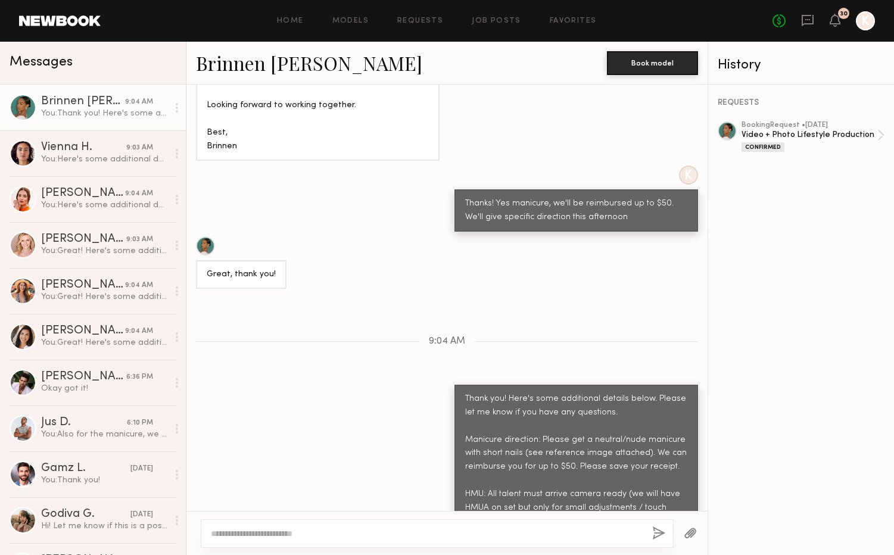
click at [685, 525] on div at bounding box center [691, 533] width 34 height 29
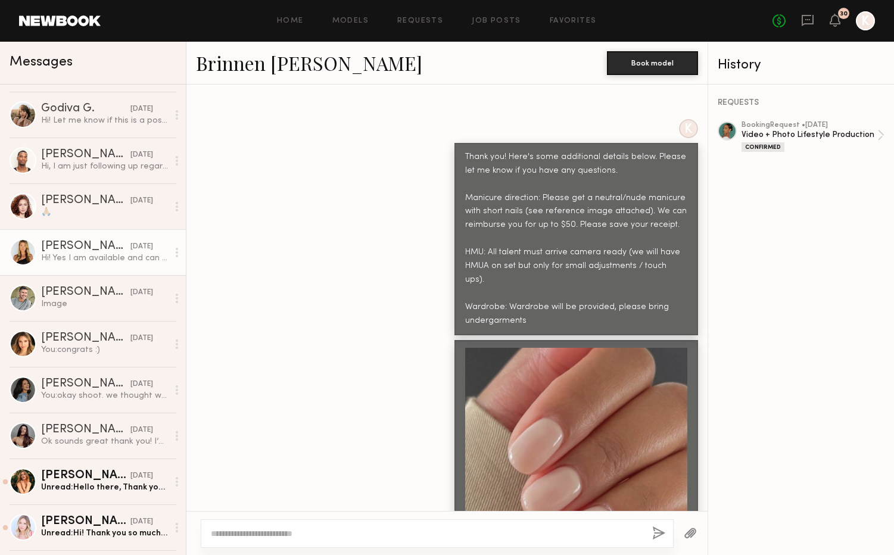
scroll to position [413, 0]
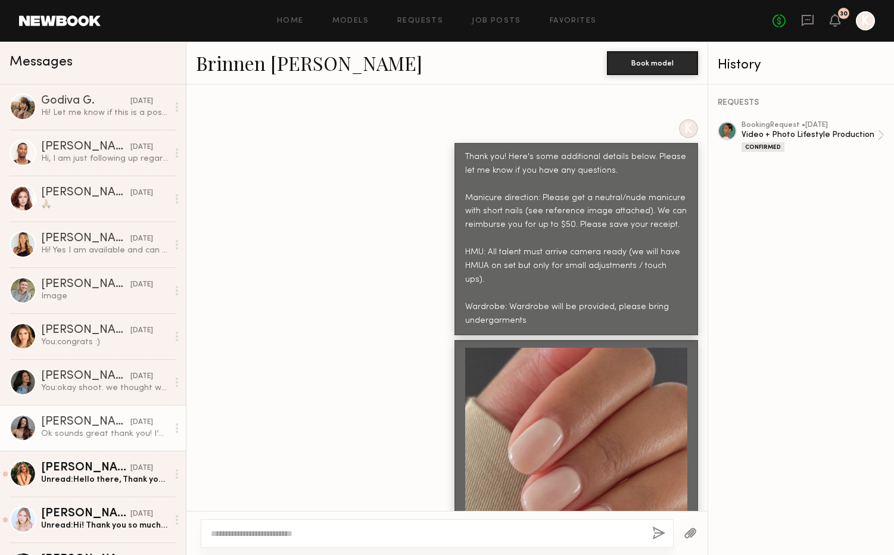
click at [67, 426] on div "[PERSON_NAME]" at bounding box center [85, 422] width 89 height 12
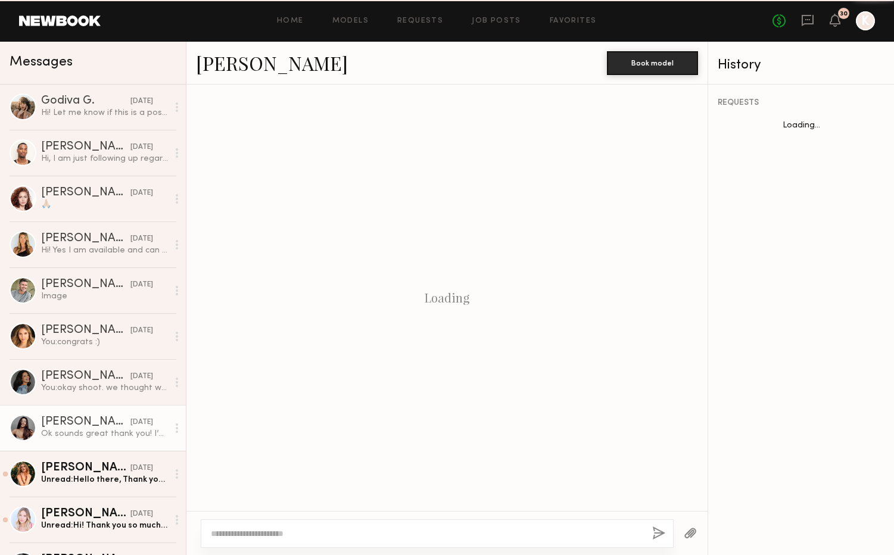
scroll to position [1039, 0]
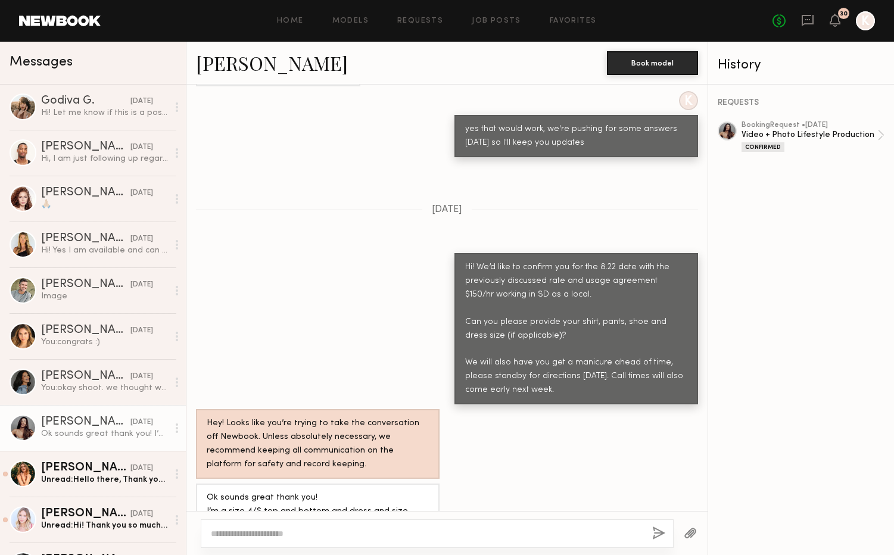
click at [255, 536] on textarea at bounding box center [427, 534] width 432 height 12
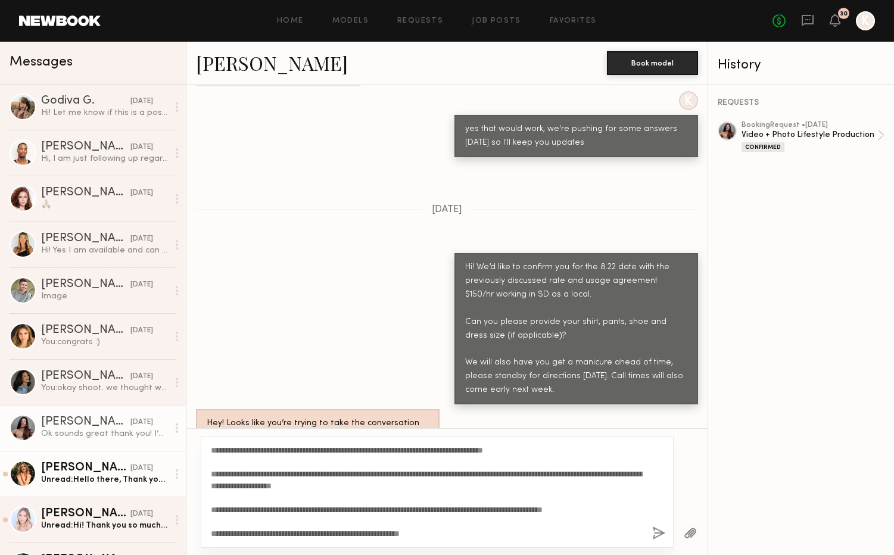
drag, startPoint x: 235, startPoint y: 451, endPoint x: 169, endPoint y: 453, distance: 66.1
click at [169, 453] on div "Messages Brinnen [PERSON_NAME] 9:04 AM You: Thank you! Here's some additional d…" at bounding box center [447, 298] width 894 height 513
type textarea "**********"
click at [658, 533] on button "button" at bounding box center [658, 533] width 13 height 15
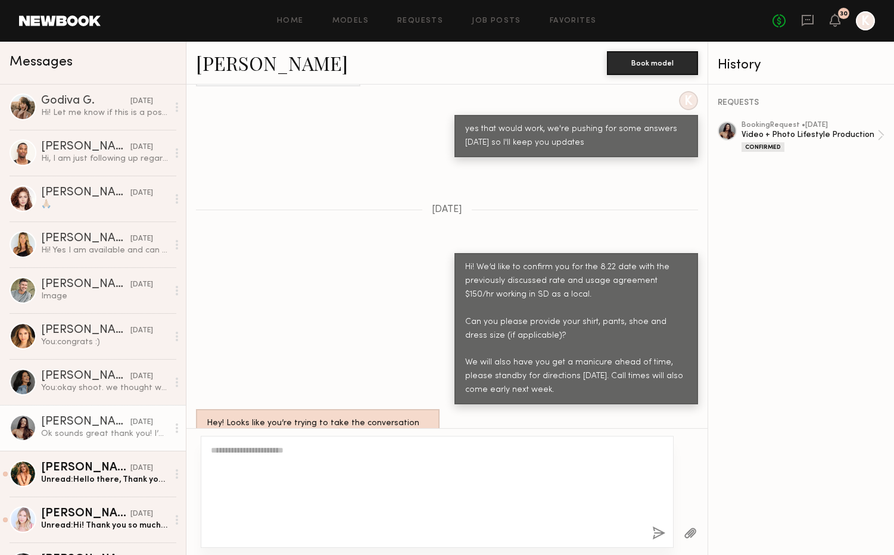
scroll to position [1422, 0]
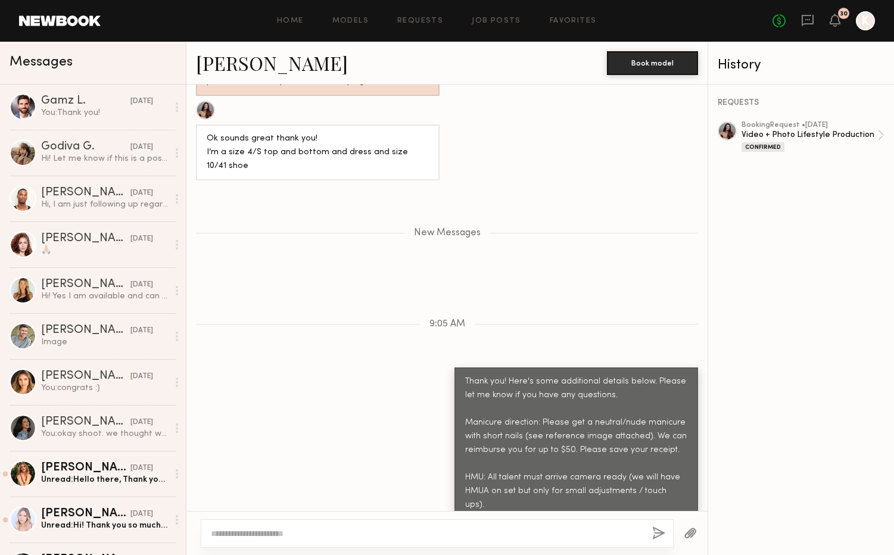
click at [700, 538] on div at bounding box center [691, 533] width 34 height 29
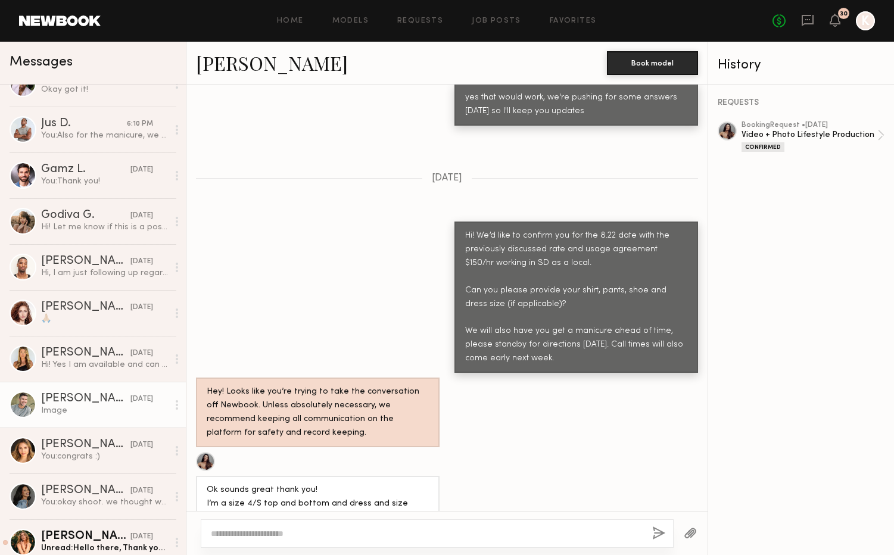
scroll to position [354, 0]
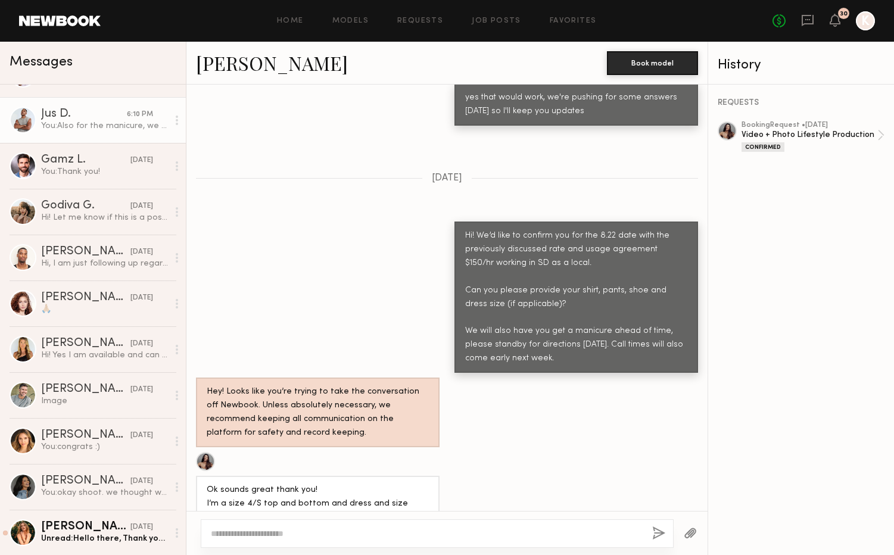
click at [73, 136] on link "Jus D. 6:10 PM You: Also for the manicure, we can reimburse up to $40, please s…" at bounding box center [93, 120] width 186 height 46
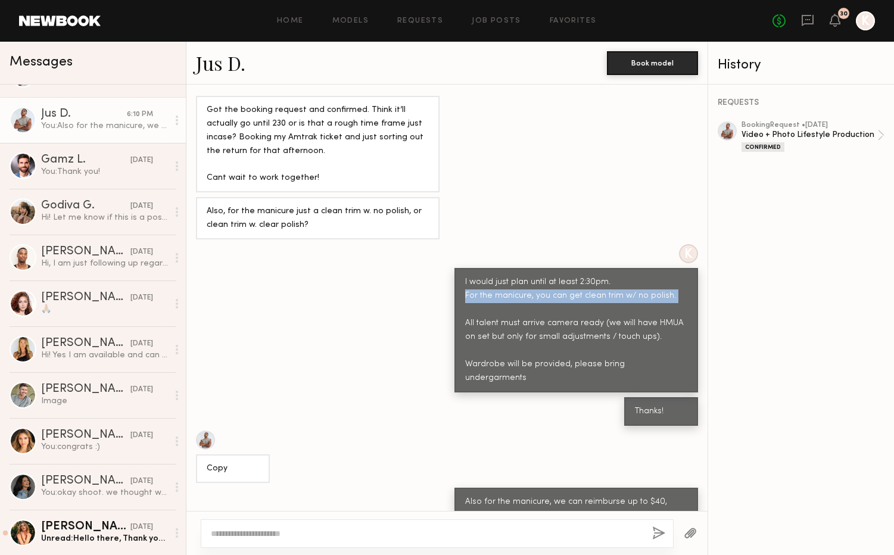
drag, startPoint x: 465, startPoint y: 287, endPoint x: 671, endPoint y: 292, distance: 205.5
click at [671, 292] on div "I would just plan until at least 2:30pm. For the manicure, you can get clean tr…" at bounding box center [576, 331] width 222 height 110
copy div "For the manicure, you can get clean trim w/ no polish."
